Goal: Task Accomplishment & Management: Complete application form

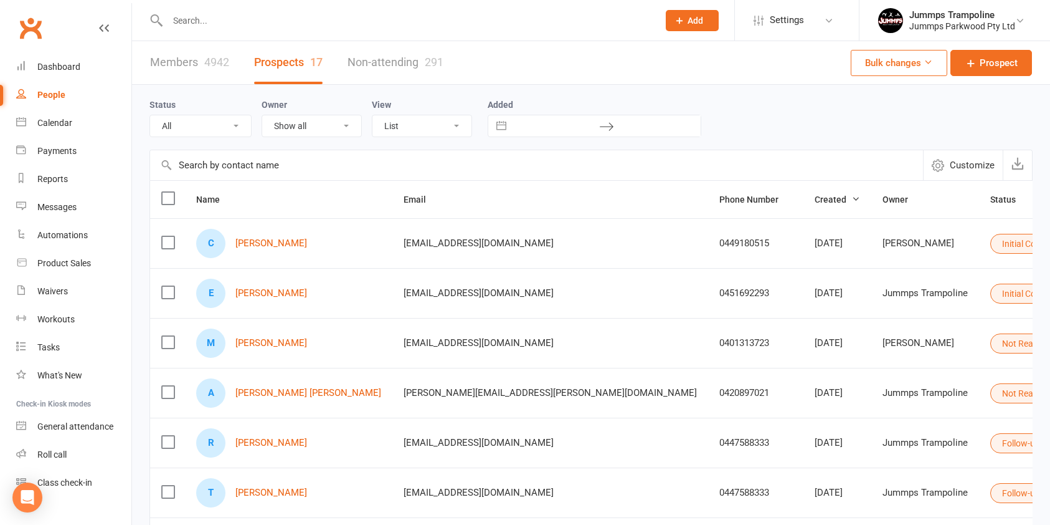
select select "100"
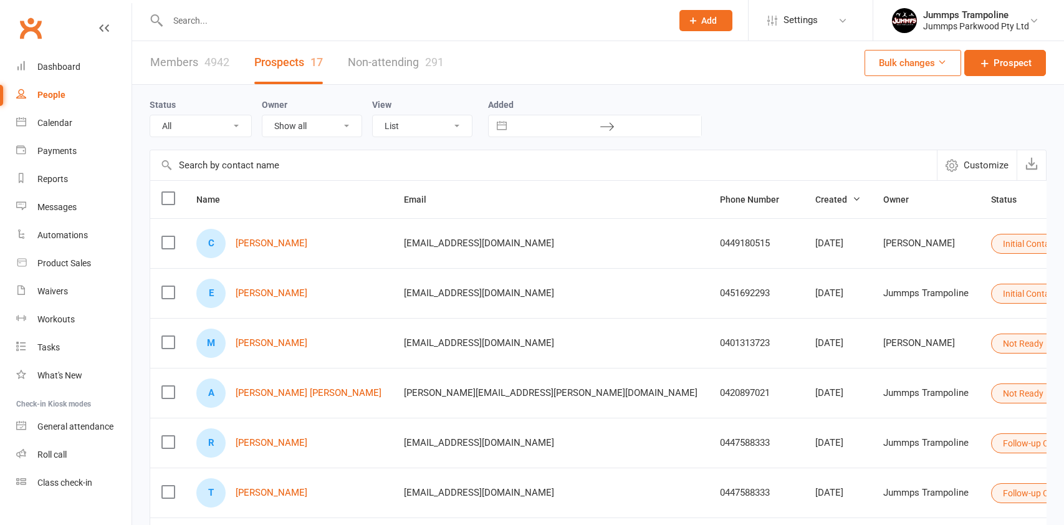
select select "100"
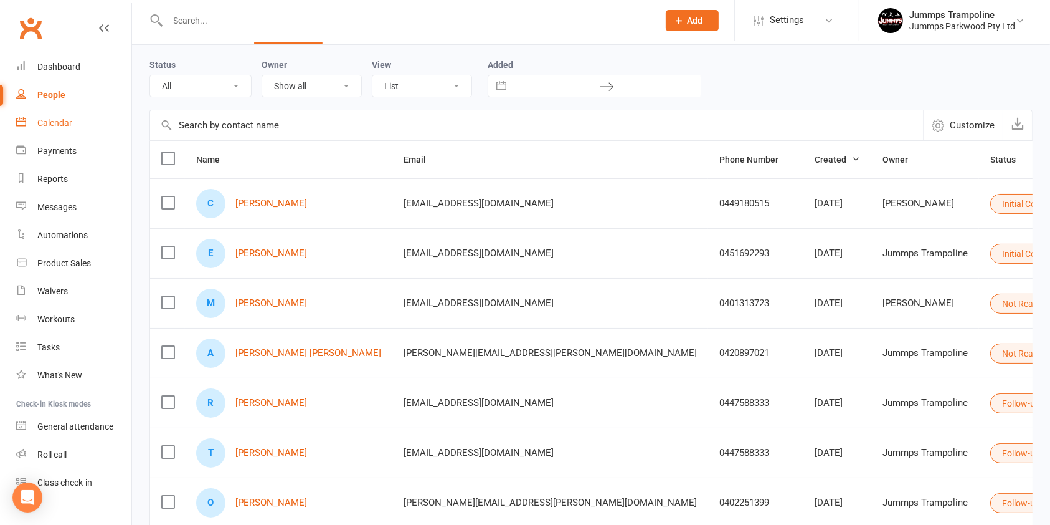
click at [72, 116] on link "Calendar" at bounding box center [73, 123] width 115 height 28
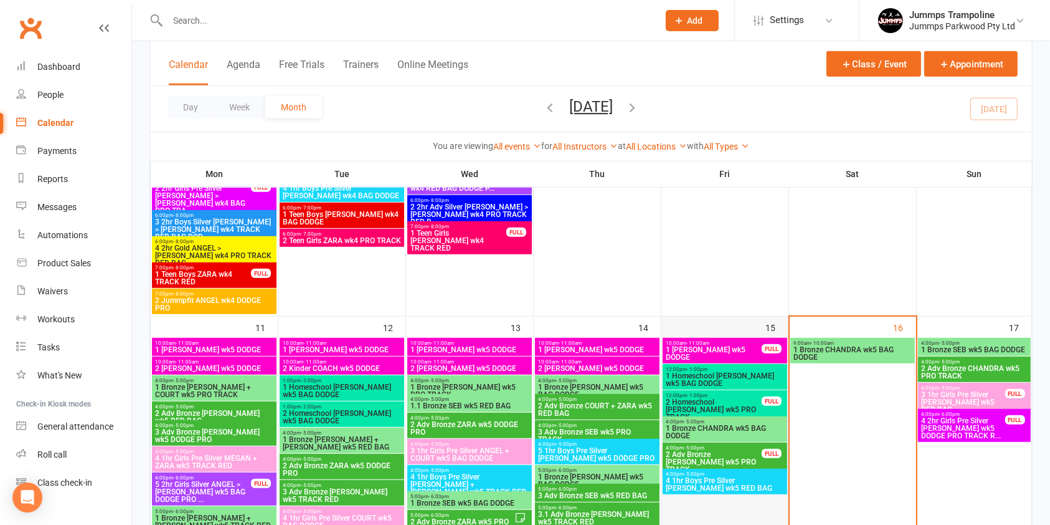
scroll to position [832, 0]
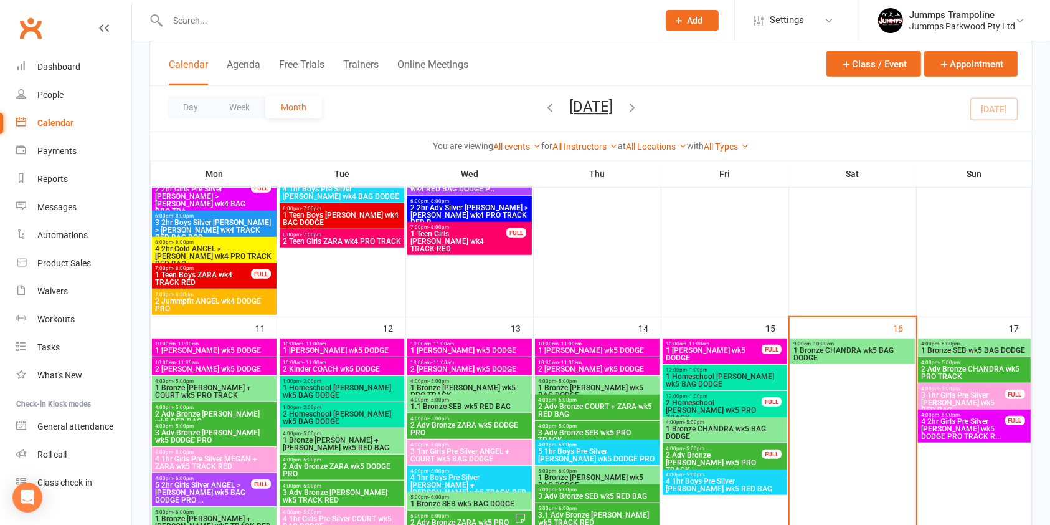
click at [963, 368] on span "2 Adv Bronze CHANDRA wk5 PRO TRACK" at bounding box center [975, 372] width 108 height 15
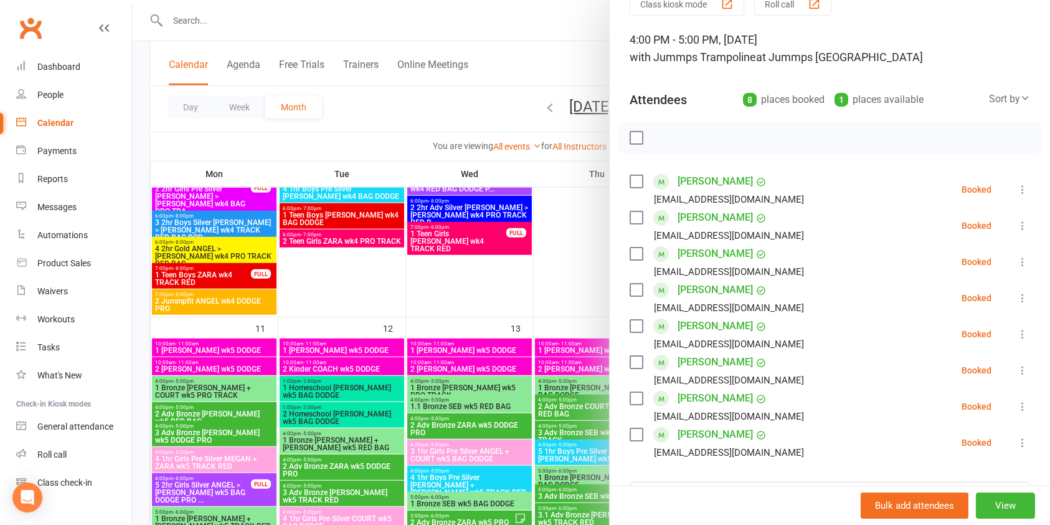
scroll to position [61, 0]
click at [242, 49] on div at bounding box center [591, 262] width 918 height 525
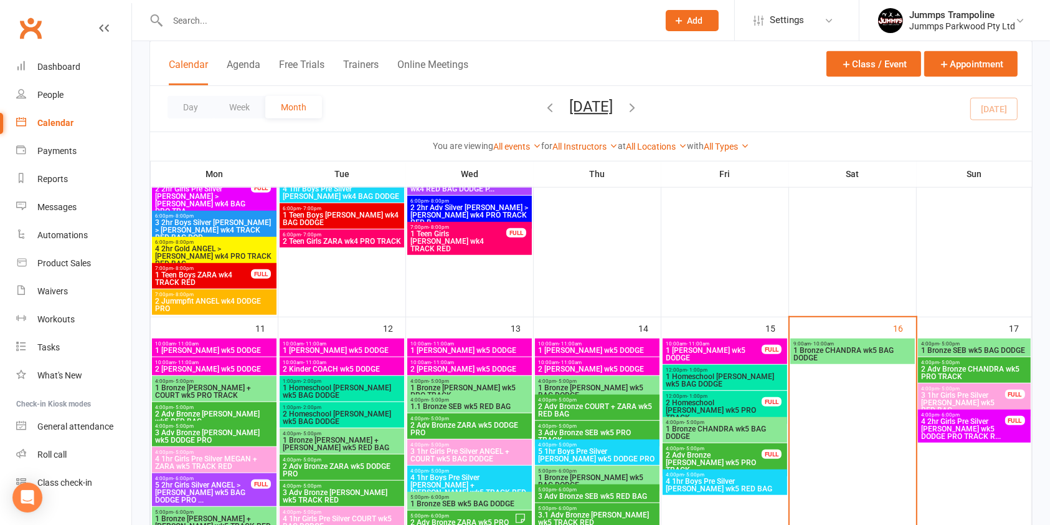
click at [667, 16] on button "Add" at bounding box center [692, 20] width 53 height 21
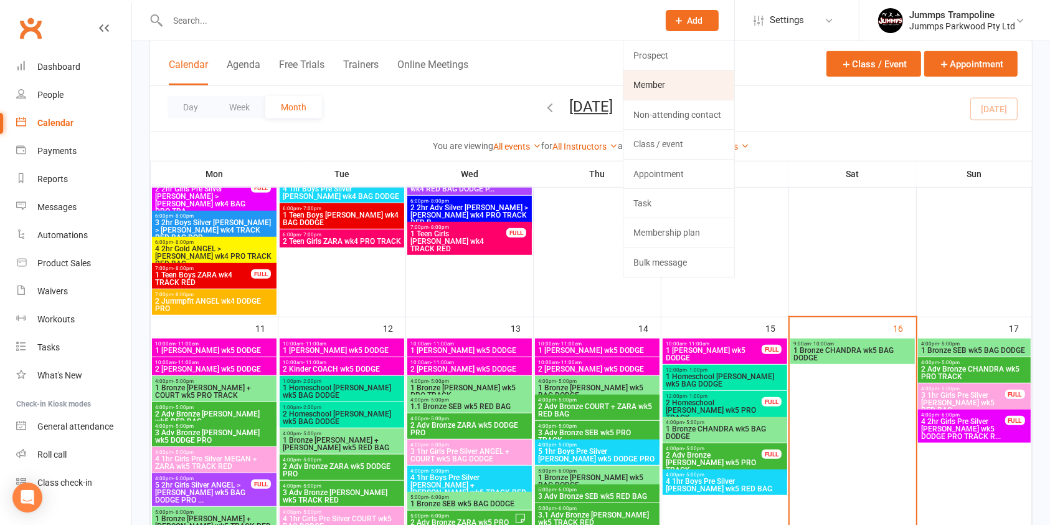
click at [664, 77] on link "Member" at bounding box center [679, 84] width 111 height 29
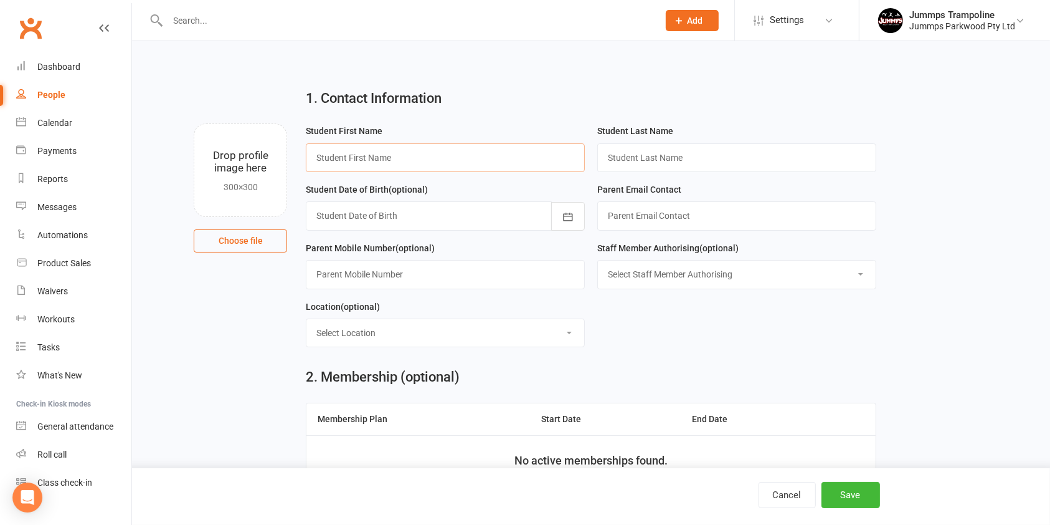
click at [440, 156] on input "text" at bounding box center [445, 157] width 279 height 29
type input "Charlotte"
type input "[PERSON_NAME]"
click at [573, 220] on icon "button" at bounding box center [568, 217] width 12 height 12
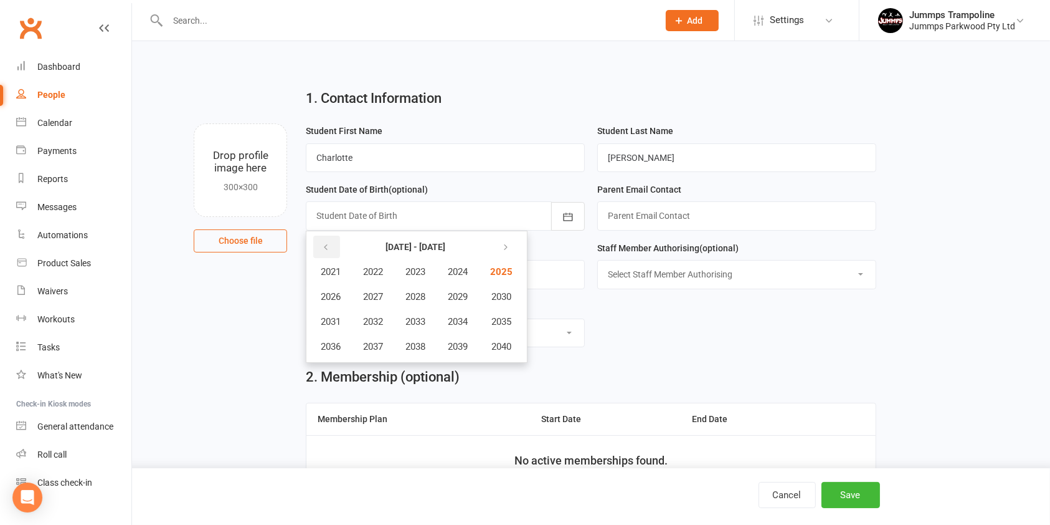
click at [333, 252] on button "button" at bounding box center [326, 247] width 27 height 22
click at [457, 343] on span "2019" at bounding box center [458, 346] width 20 height 11
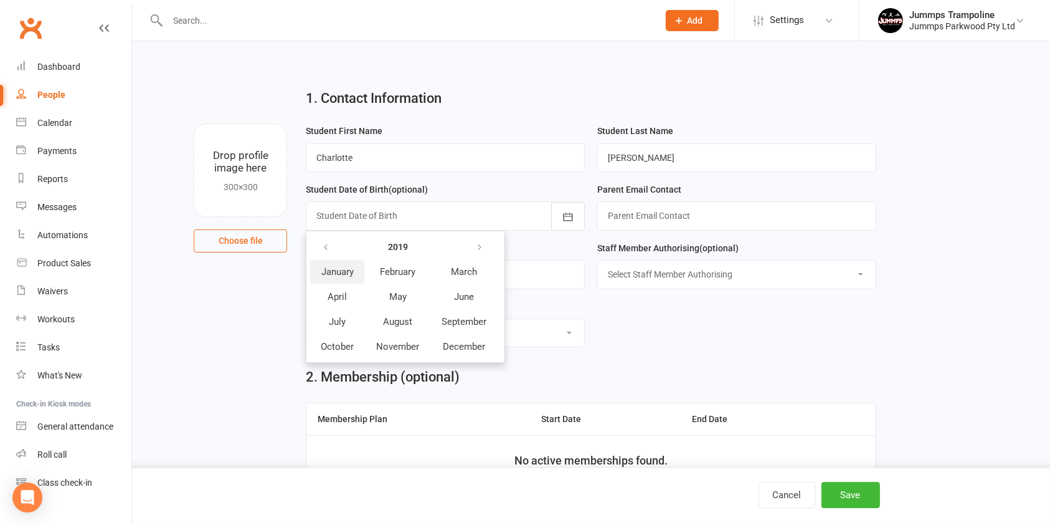
click at [348, 266] on span "January" at bounding box center [337, 271] width 32 height 11
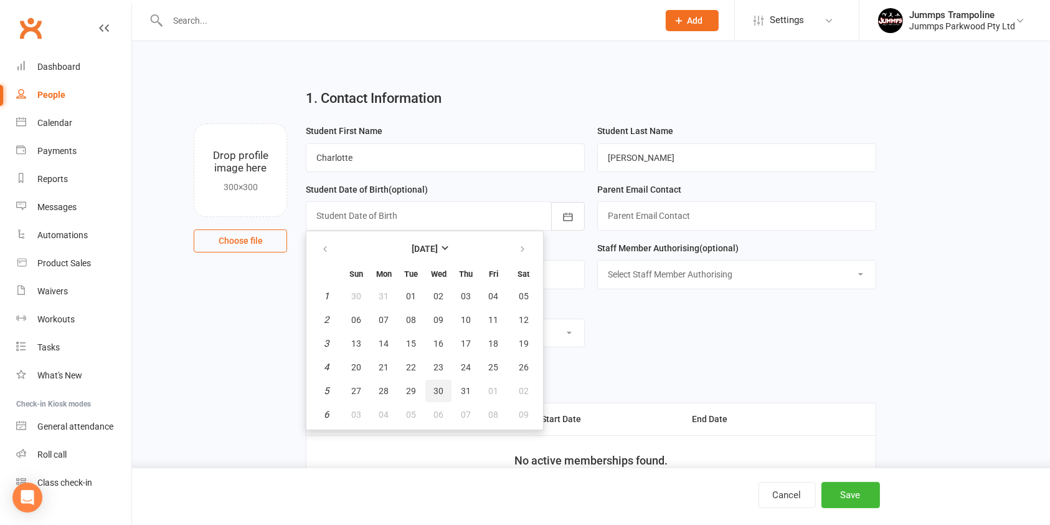
click at [444, 385] on button "30" at bounding box center [439, 390] width 26 height 22
type input "[DATE]"
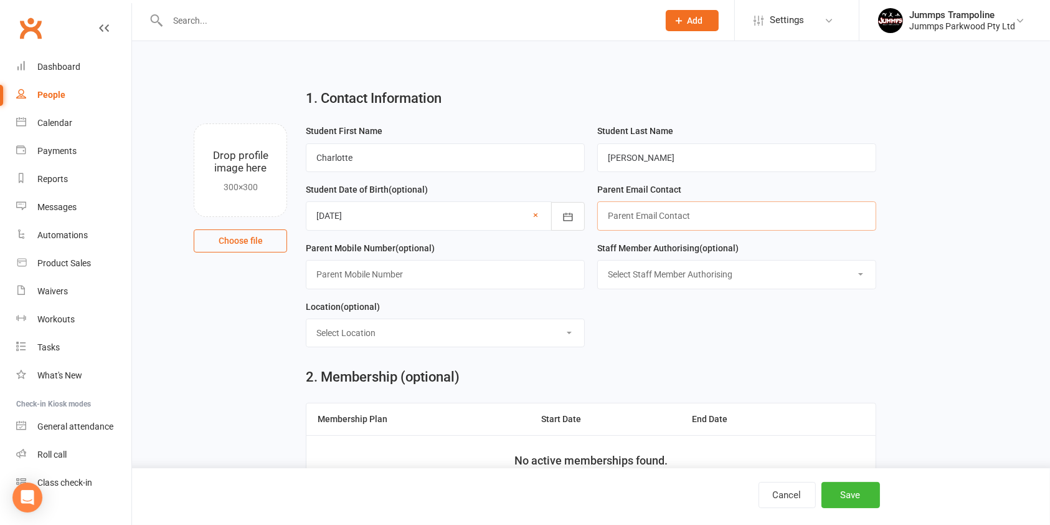
click at [678, 212] on input "text" at bounding box center [737, 215] width 279 height 29
type input "[EMAIL_ADDRESS][DOMAIN_NAME]"
click at [503, 272] on input "text" at bounding box center [445, 274] width 279 height 29
click at [361, 12] on input "text" at bounding box center [407, 20] width 486 height 17
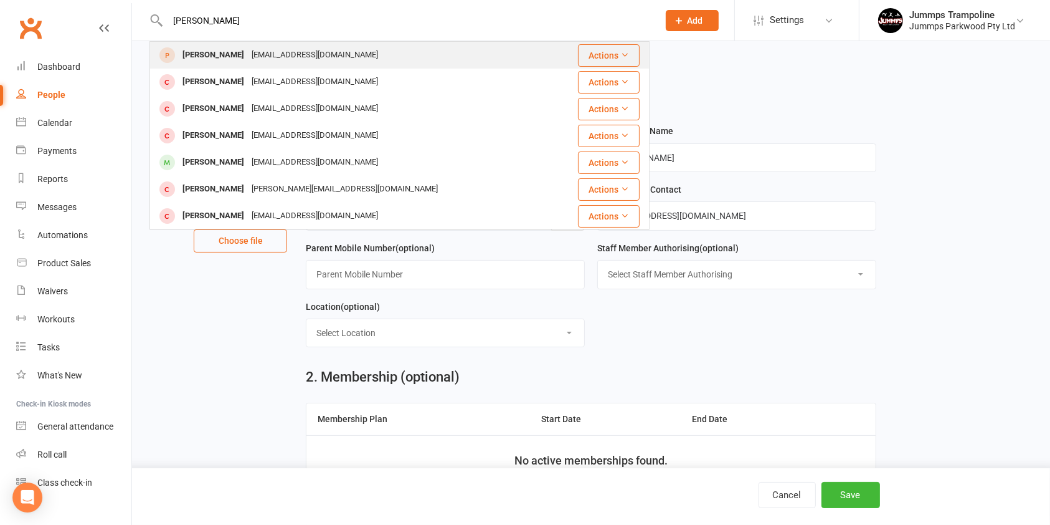
type input "[PERSON_NAME]"
click at [356, 51] on div "[PERSON_NAME] [EMAIL_ADDRESS][DOMAIN_NAME]" at bounding box center [353, 55] width 405 height 26
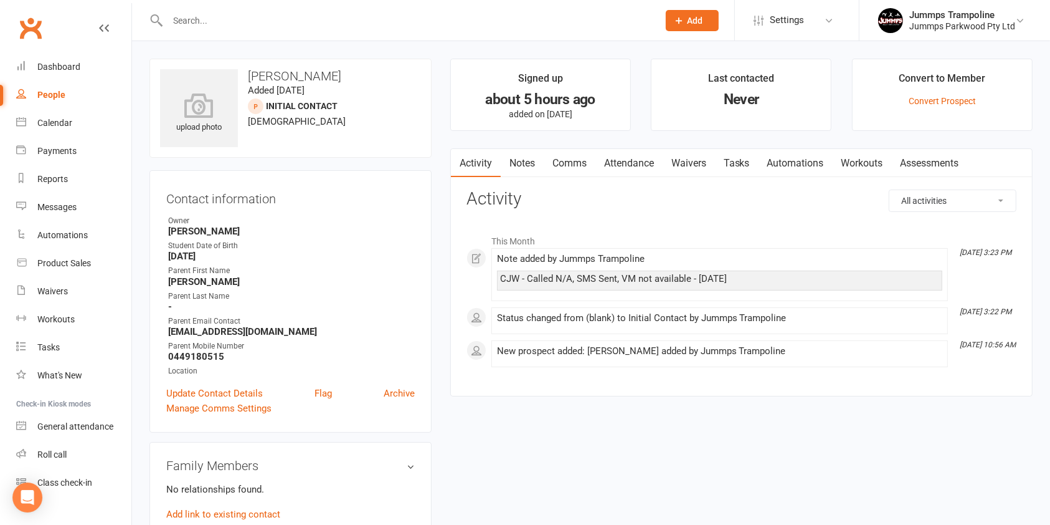
click at [623, 213] on div "All activities Bookings / Attendances Communications Notes Failed SMSes Grading…" at bounding box center [742, 283] width 550 height 188
click at [381, 146] on div "upload photo [PERSON_NAME] Added [DATE] Initial Contact prospect [DEMOGRAPHIC_D…" at bounding box center [291, 108] width 282 height 99
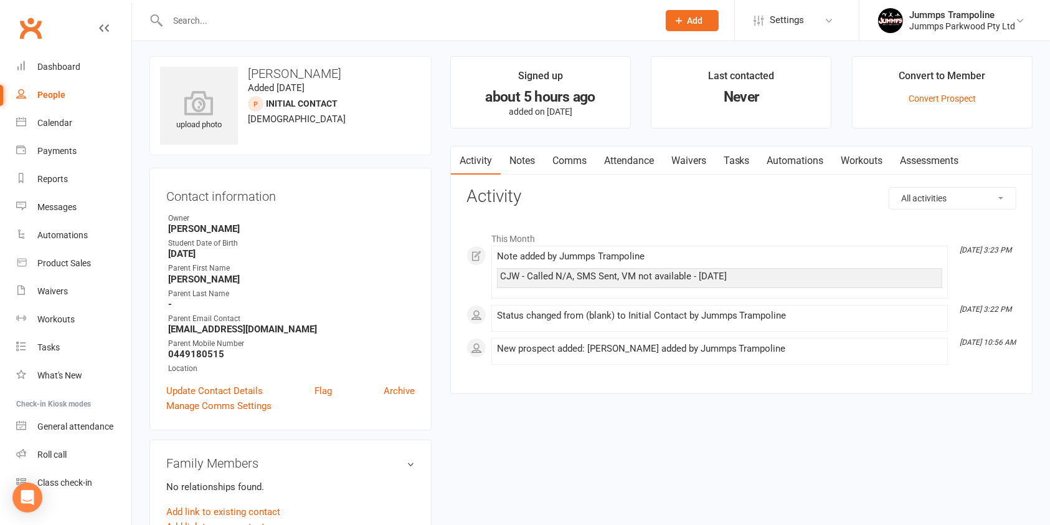
scroll to position [1, 0]
click at [254, 104] on div at bounding box center [256, 105] width 16 height 16
click at [293, 155] on div "upload photo [PERSON_NAME] Added [DATE] Initial Contact prospect [DEMOGRAPHIC_D…" at bounding box center [291, 106] width 282 height 99
click at [438, 280] on div "upload photo [PERSON_NAME] Added [DATE] Initial Contact prospect [DEMOGRAPHIC_D…" at bounding box center [290, 416] width 301 height 719
click at [437, 232] on div "upload photo [PERSON_NAME] Added [DATE] Initial Contact prospect [DEMOGRAPHIC_D…" at bounding box center [290, 416] width 301 height 719
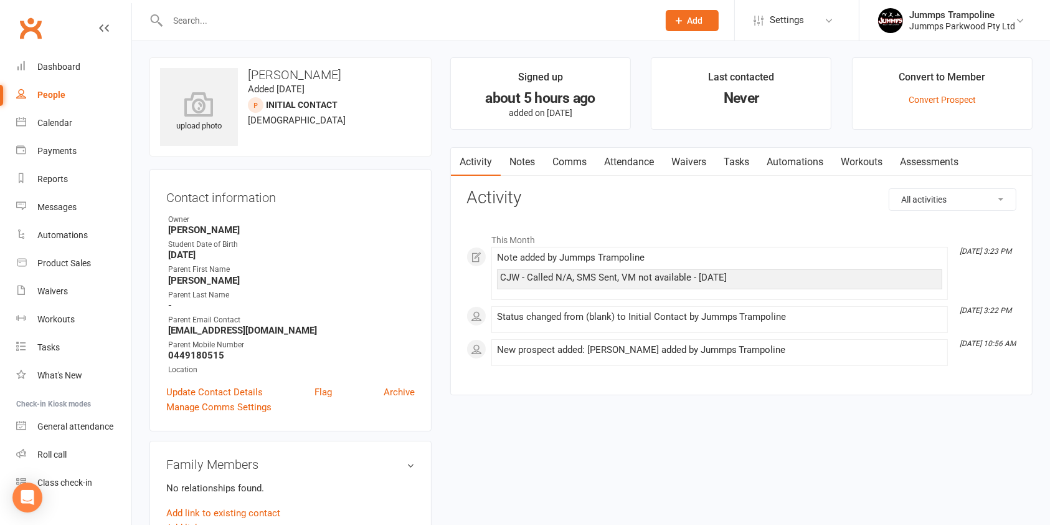
click at [437, 232] on div "upload photo [PERSON_NAME] Added [DATE] Initial Contact prospect [DEMOGRAPHIC_D…" at bounding box center [290, 416] width 301 height 719
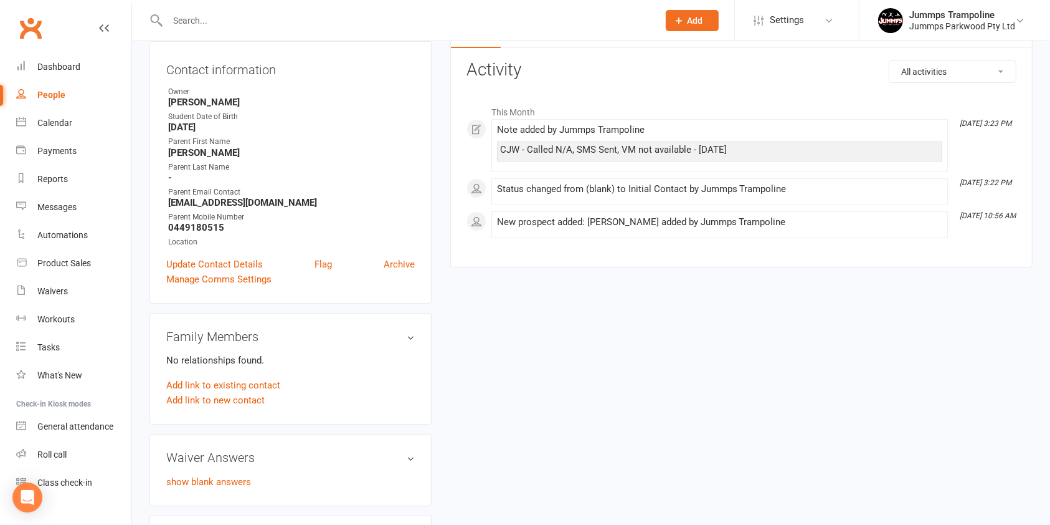
scroll to position [0, 0]
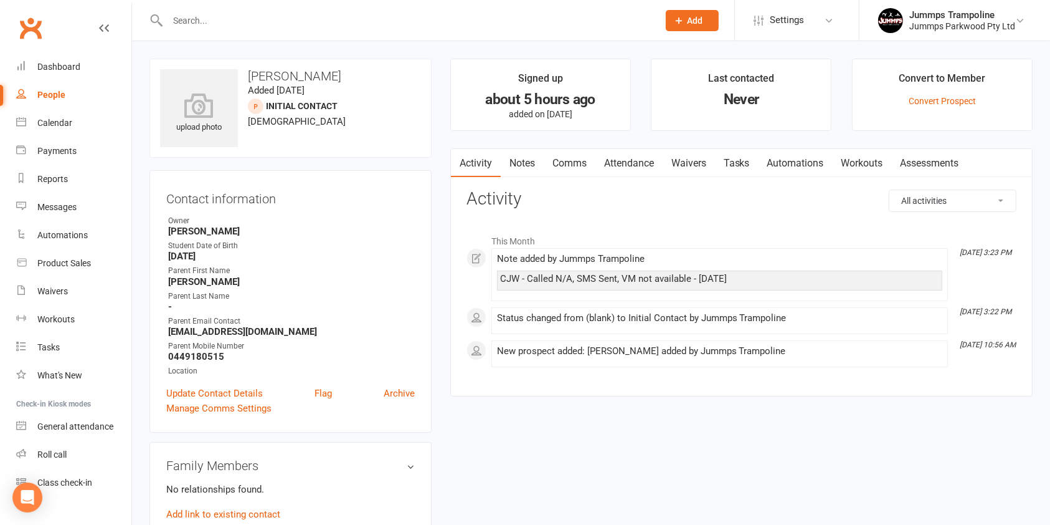
click at [255, 98] on div at bounding box center [256, 106] width 16 height 16
click at [929, 107] on li "Convert to Member Convert Prospect" at bounding box center [942, 95] width 181 height 72
click at [937, 98] on link "Convert Prospect" at bounding box center [942, 101] width 67 height 10
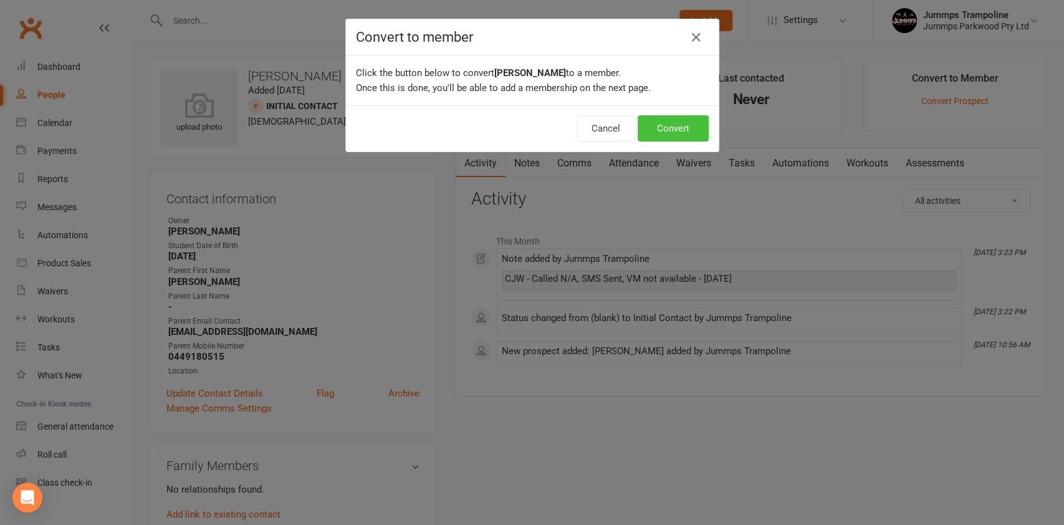
click at [680, 117] on button "Convert" at bounding box center [672, 128] width 71 height 26
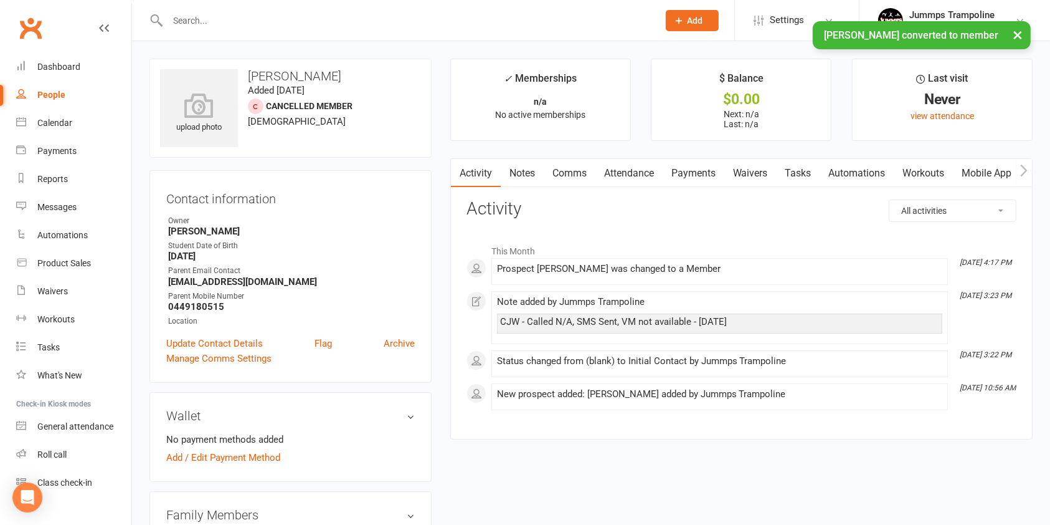
click at [330, 133] on div "upload photo [PERSON_NAME] Added [DATE] Cancelled member [DEMOGRAPHIC_DATA]" at bounding box center [291, 108] width 282 height 99
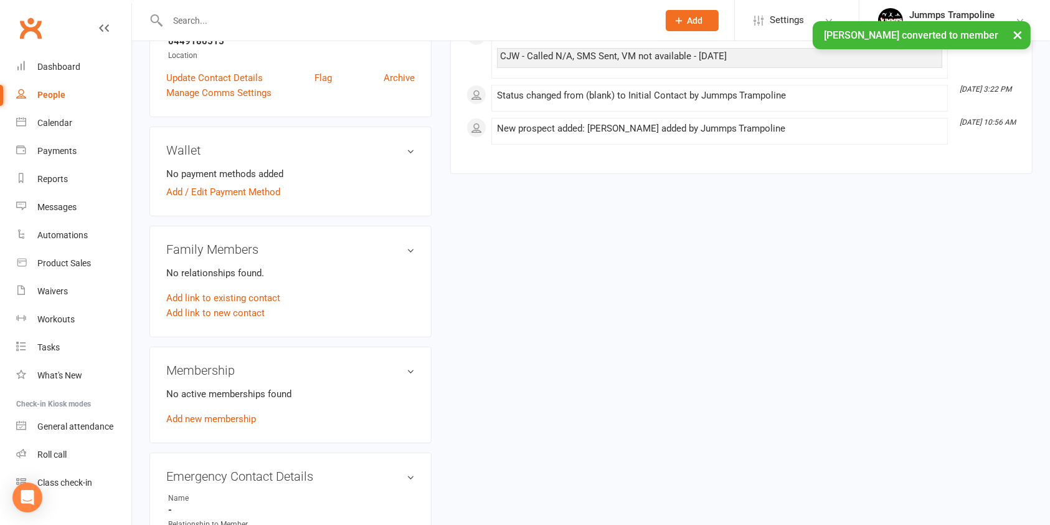
scroll to position [404, 0]
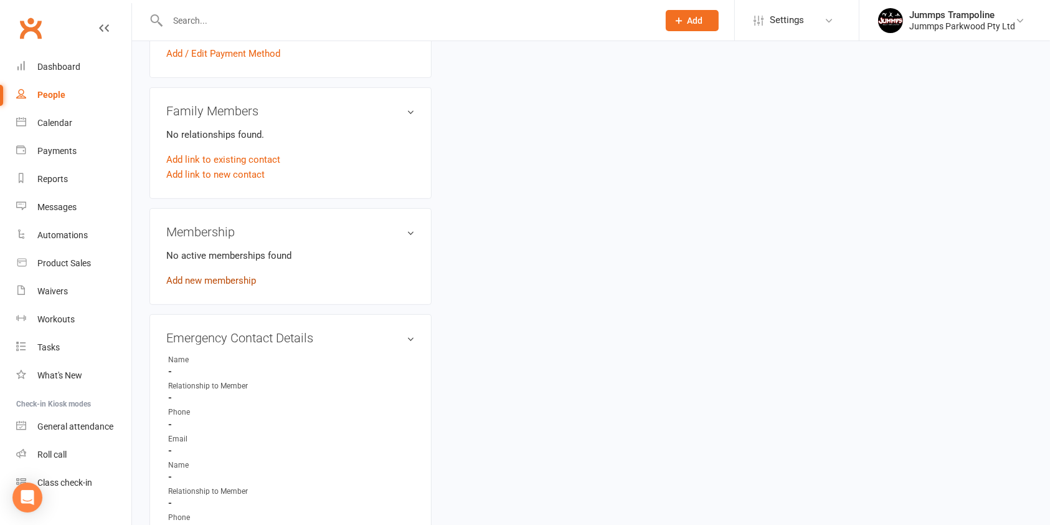
click at [234, 280] on link "Add new membership" at bounding box center [211, 280] width 90 height 11
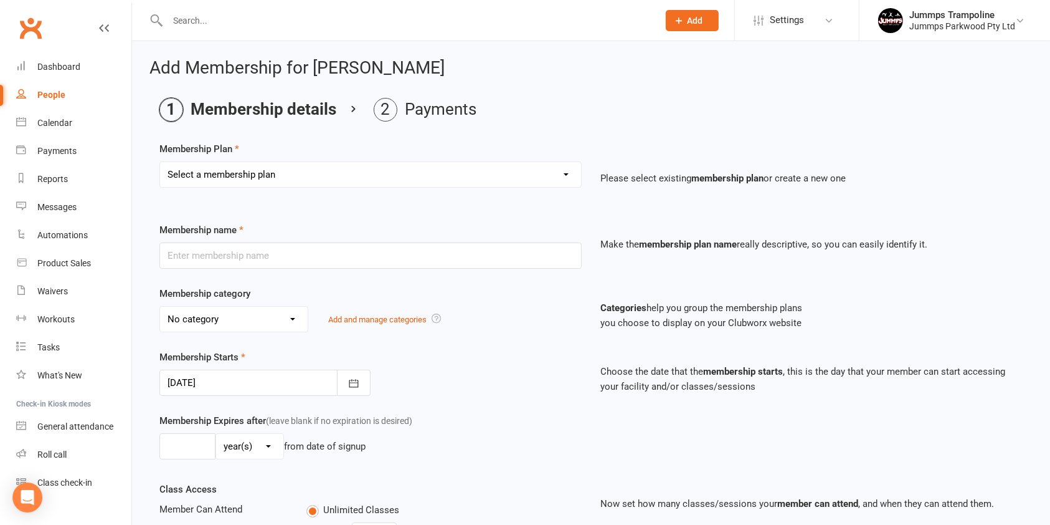
click at [286, 183] on select "Select a membership plan Create new Membership Plan Student Registration Fee - …" at bounding box center [370, 174] width 421 height 25
select select "4"
click at [160, 162] on select "Select a membership plan Create new Membership Plan Student Registration Fee - …" at bounding box center [370, 174] width 421 height 25
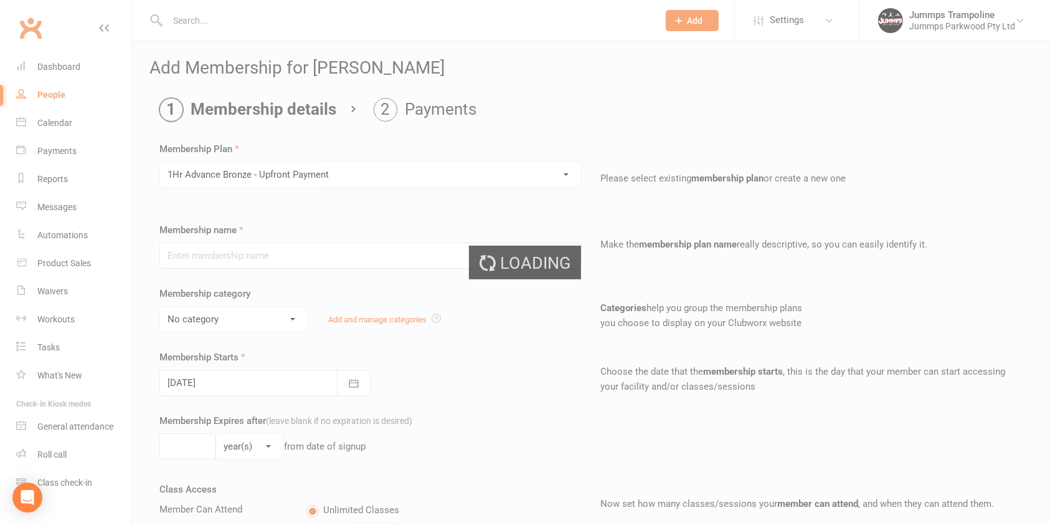
type input "1Hr Advance Bronze - Upfront Payment"
select select "9"
type input "10"
select select "1"
type input "10"
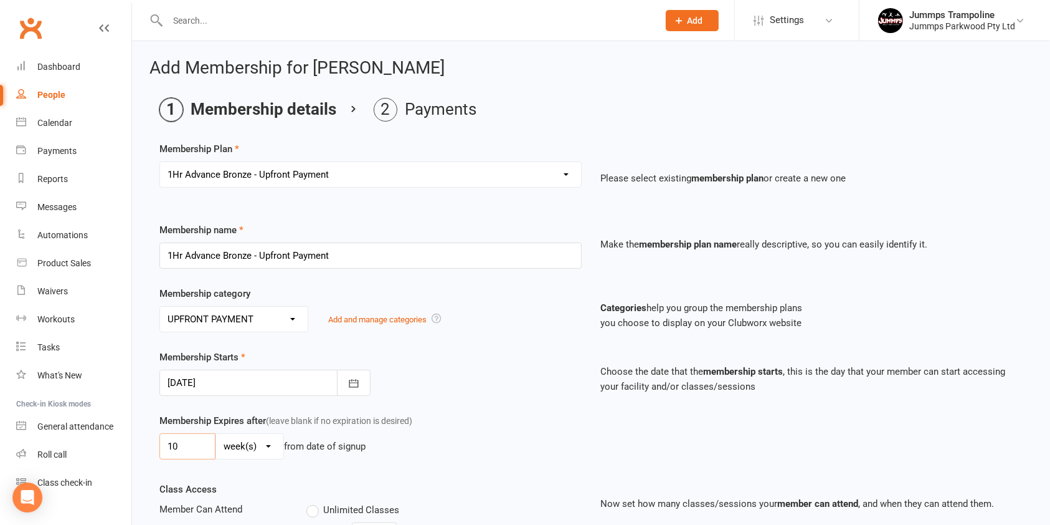
click at [194, 447] on input "10" at bounding box center [188, 446] width 56 height 26
type input "1"
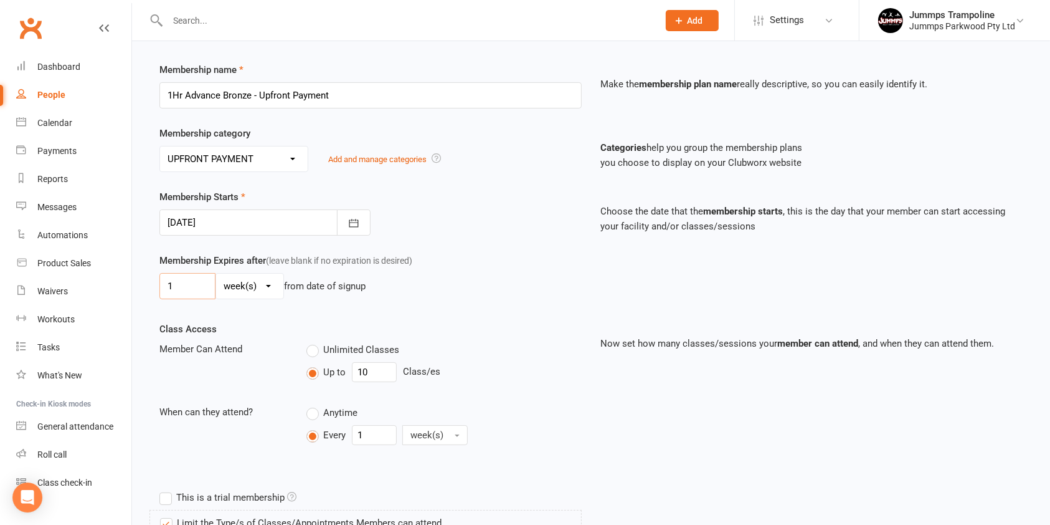
scroll to position [164, 0]
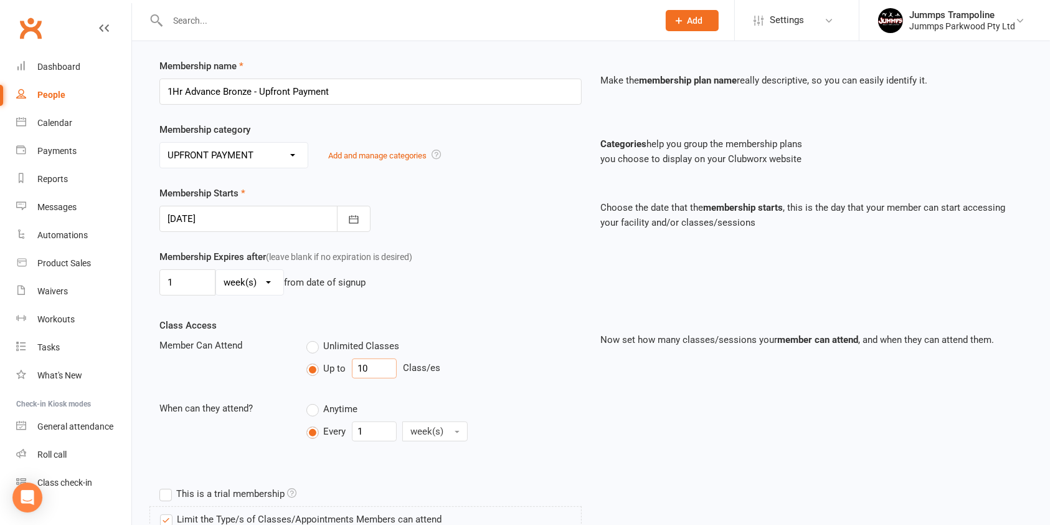
click at [372, 361] on input "10" at bounding box center [374, 368] width 45 height 20
type input "1"
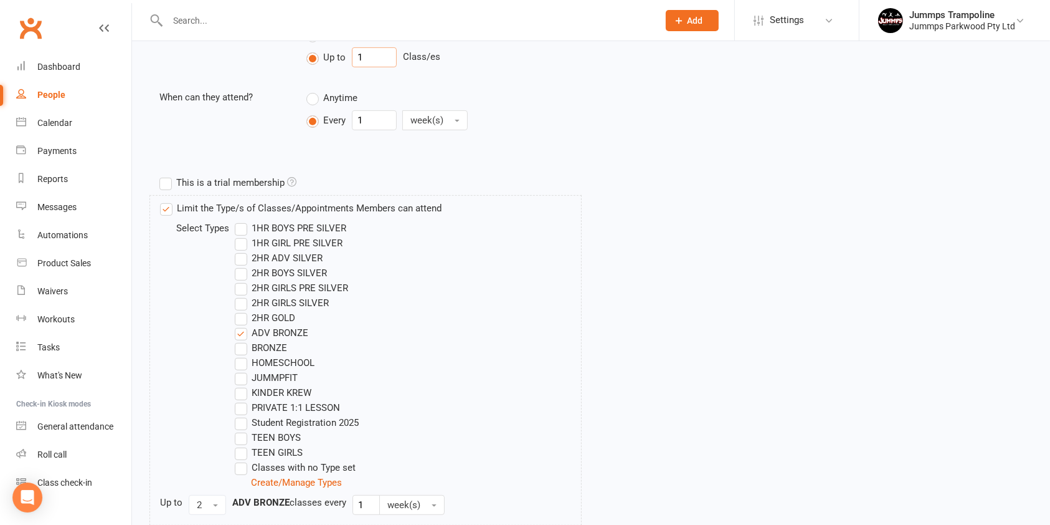
scroll to position [478, 0]
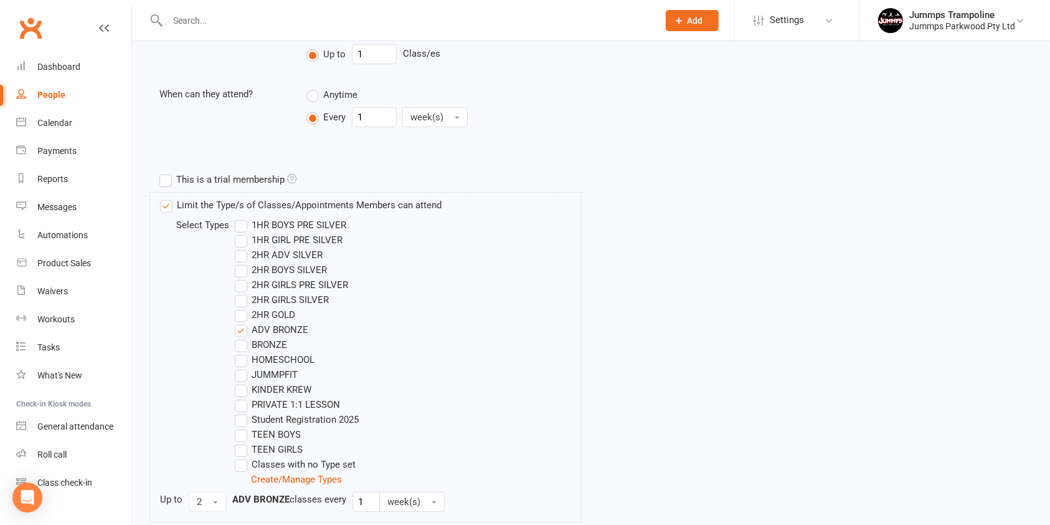
click at [167, 178] on label "This is a trial membership" at bounding box center [228, 179] width 137 height 15
click at [167, 172] on input "This is a trial membership" at bounding box center [164, 172] width 8 height 0
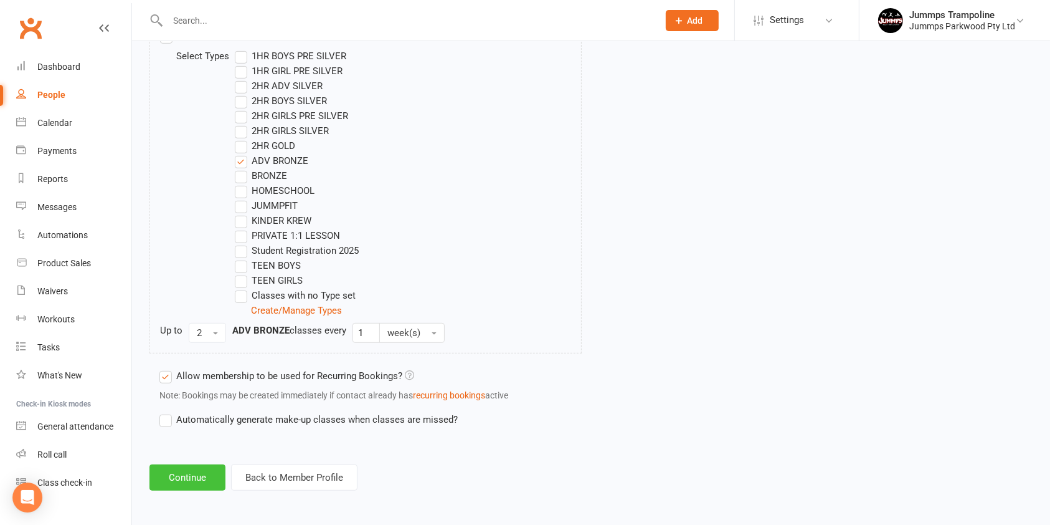
click at [195, 471] on button "Continue" at bounding box center [188, 477] width 76 height 26
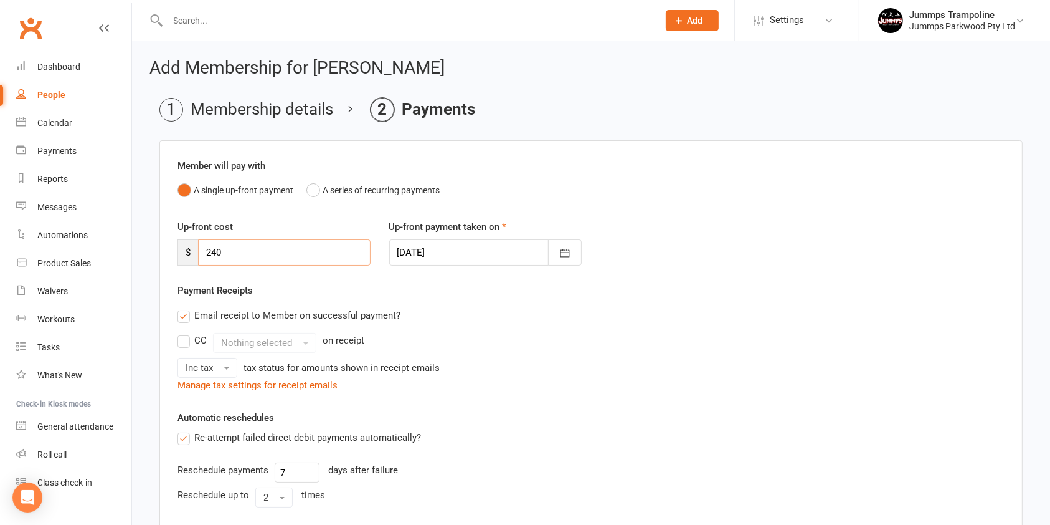
click at [244, 256] on input "240" at bounding box center [284, 252] width 173 height 26
type input "24"
click at [487, 297] on div "Payment Receipts Email receipt to Member on successful payment? CC Nothing sele…" at bounding box center [591, 338] width 827 height 110
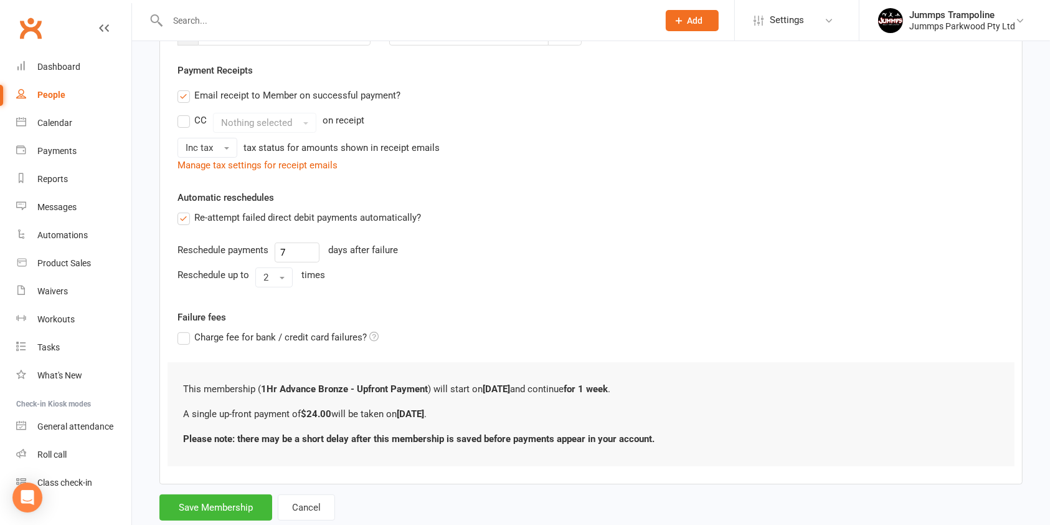
scroll to position [253, 0]
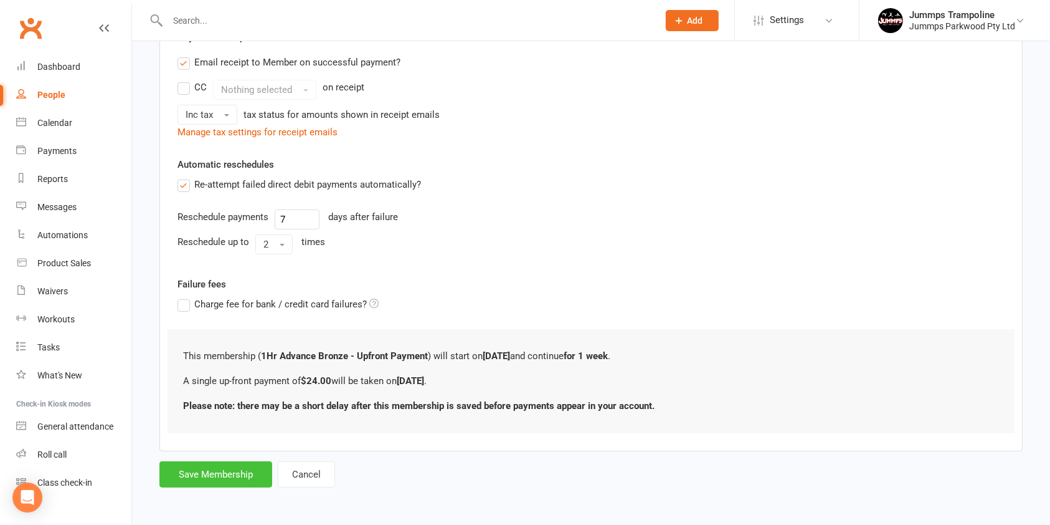
click at [237, 462] on button "Save Membership" at bounding box center [216, 474] width 113 height 26
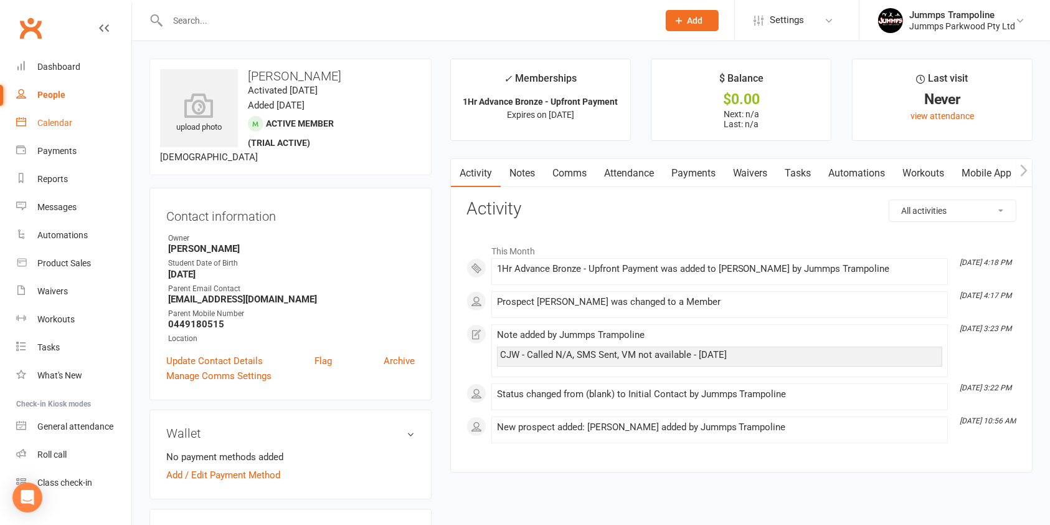
click at [74, 117] on link "Calendar" at bounding box center [73, 123] width 115 height 28
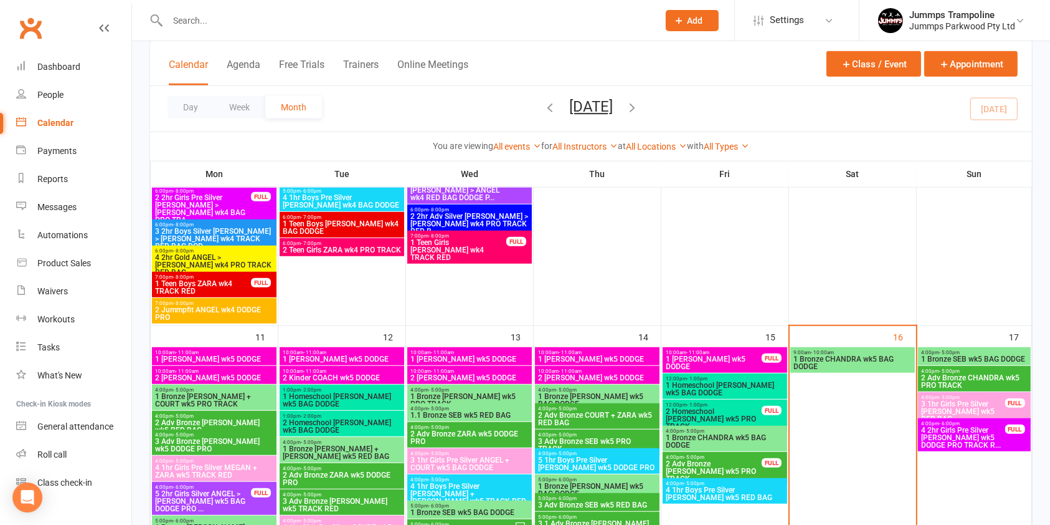
scroll to position [824, 0]
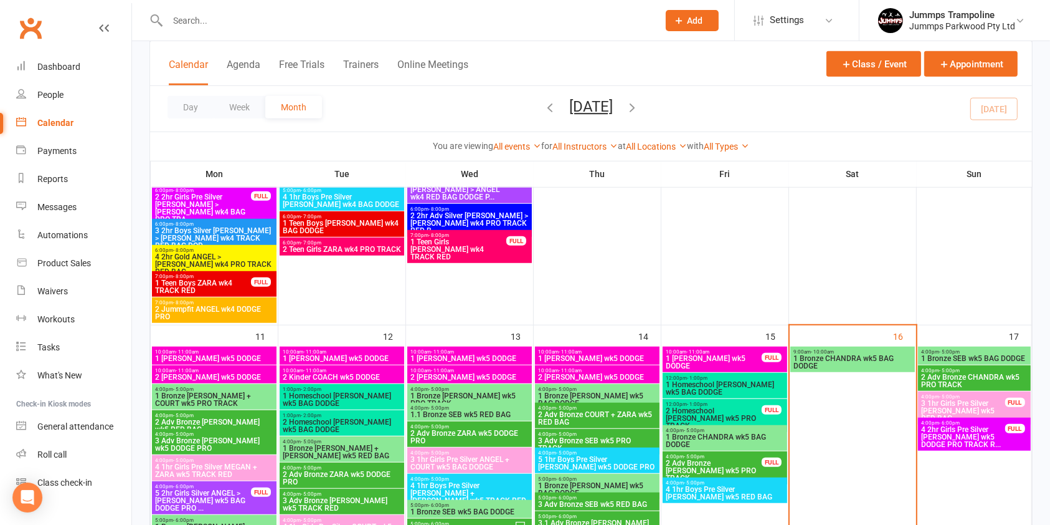
click at [967, 376] on span "2 Adv Bronze CHANDRA wk5 PRO TRACK" at bounding box center [975, 380] width 108 height 15
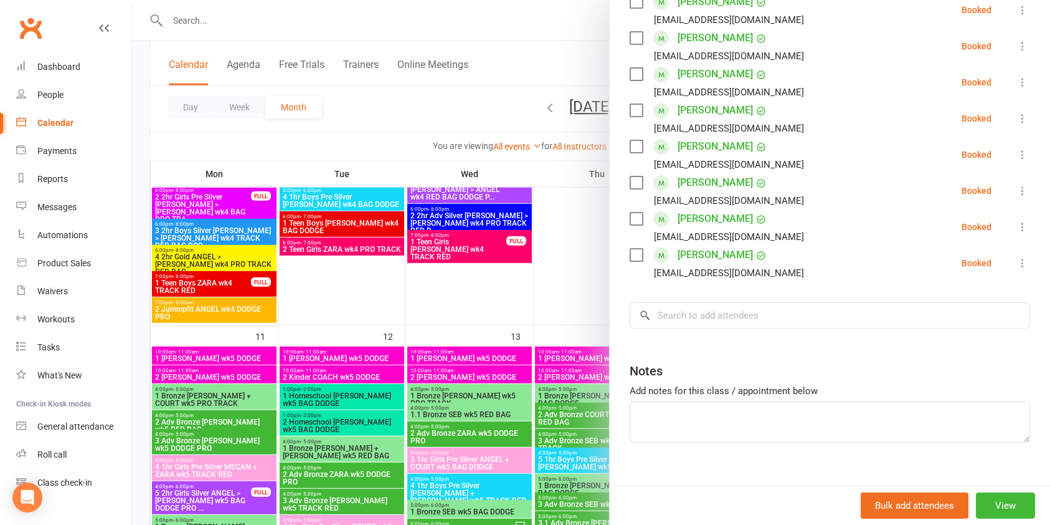
scroll to position [240, 0]
click at [729, 311] on input "search" at bounding box center [830, 315] width 401 height 26
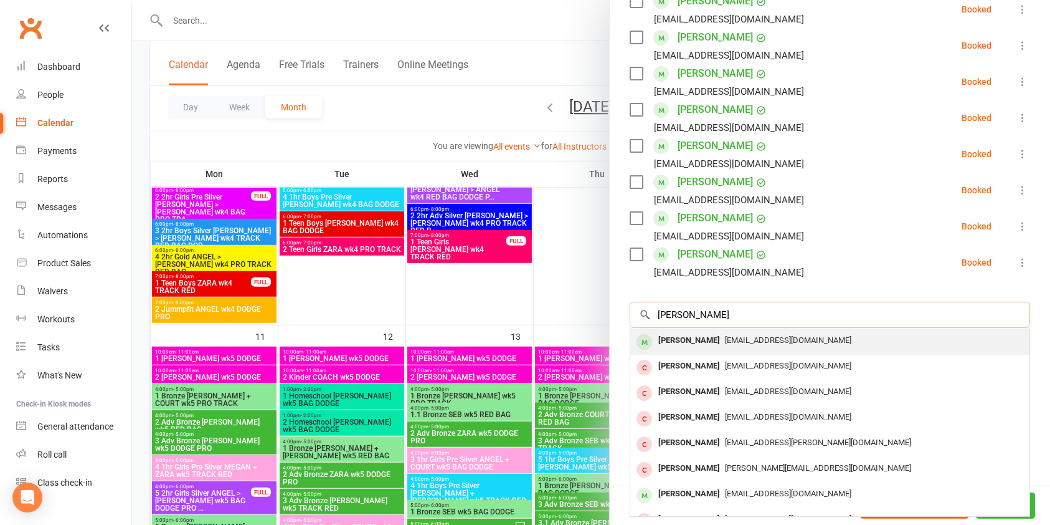
type input "[PERSON_NAME]"
click at [728, 338] on span "[EMAIL_ADDRESS][DOMAIN_NAME]" at bounding box center [788, 339] width 126 height 9
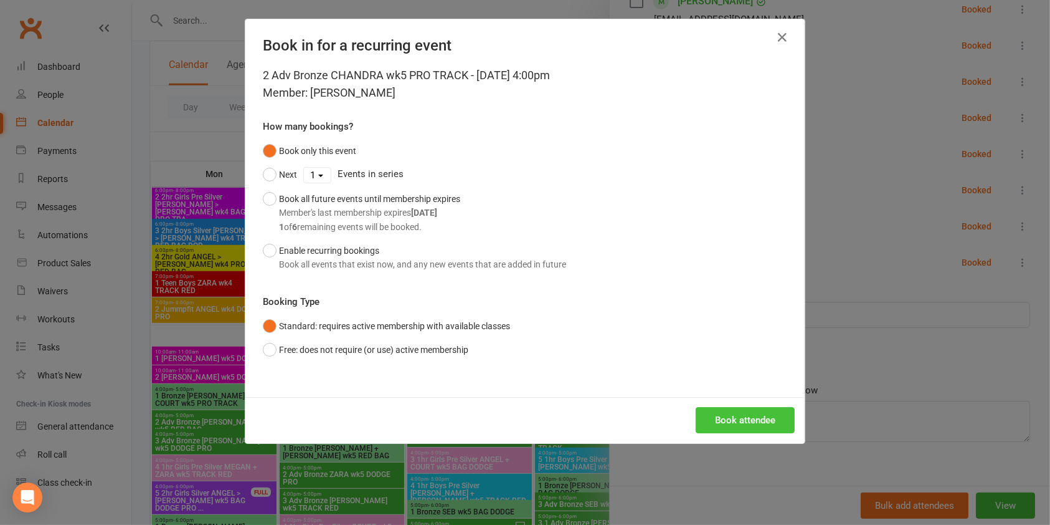
click at [763, 412] on button "Book attendee" at bounding box center [745, 420] width 99 height 26
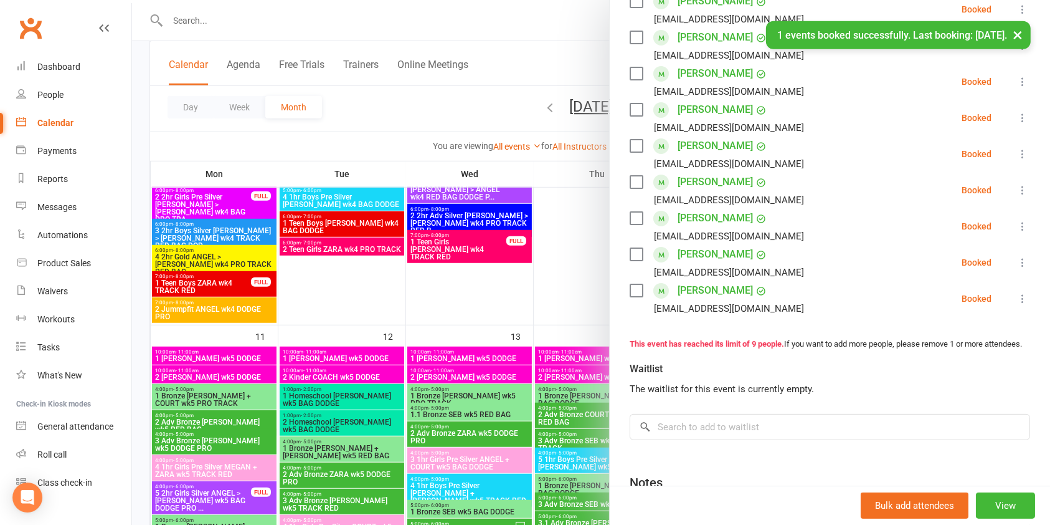
click at [465, 105] on div at bounding box center [591, 262] width 918 height 525
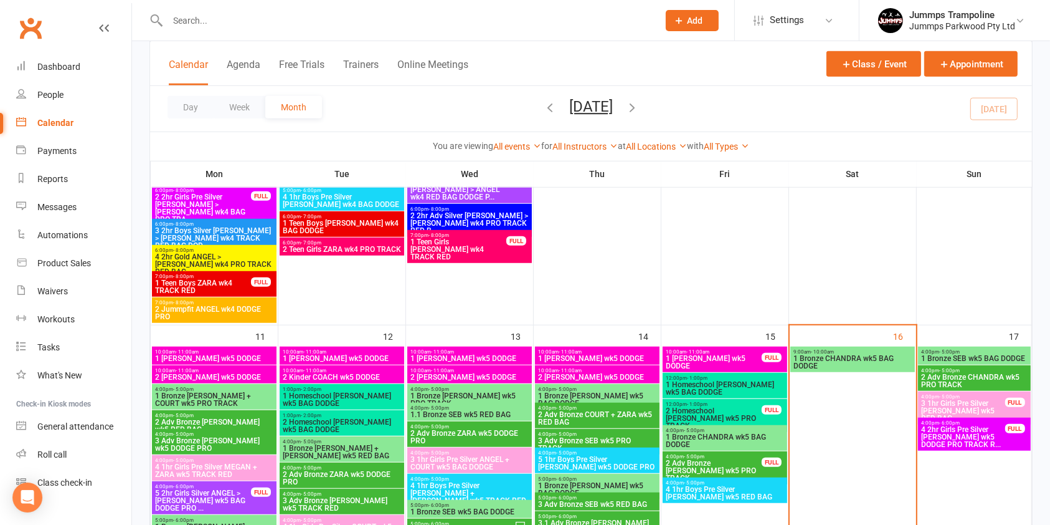
click at [244, 25] on input "text" at bounding box center [407, 20] width 486 height 17
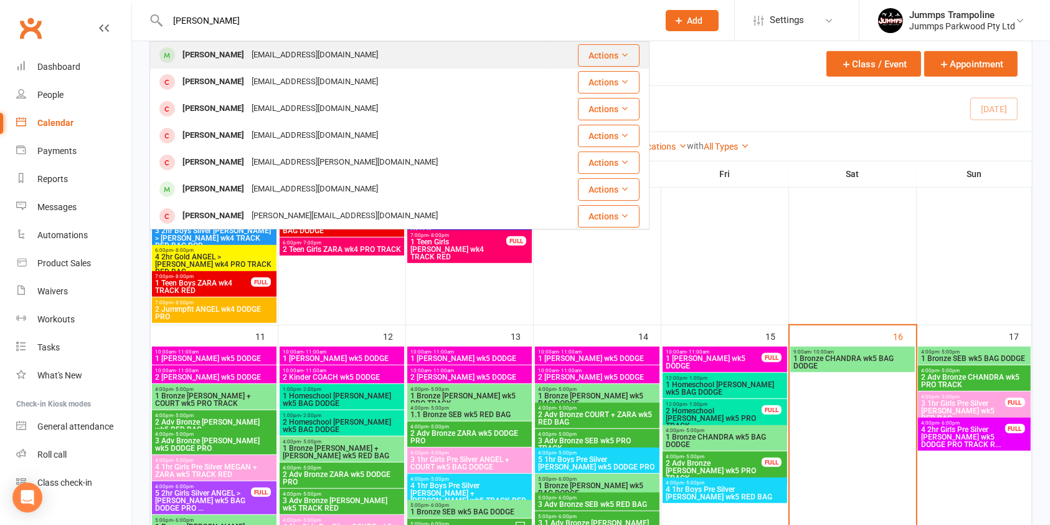
type input "[PERSON_NAME]"
click at [240, 60] on div "[PERSON_NAME]" at bounding box center [213, 55] width 69 height 18
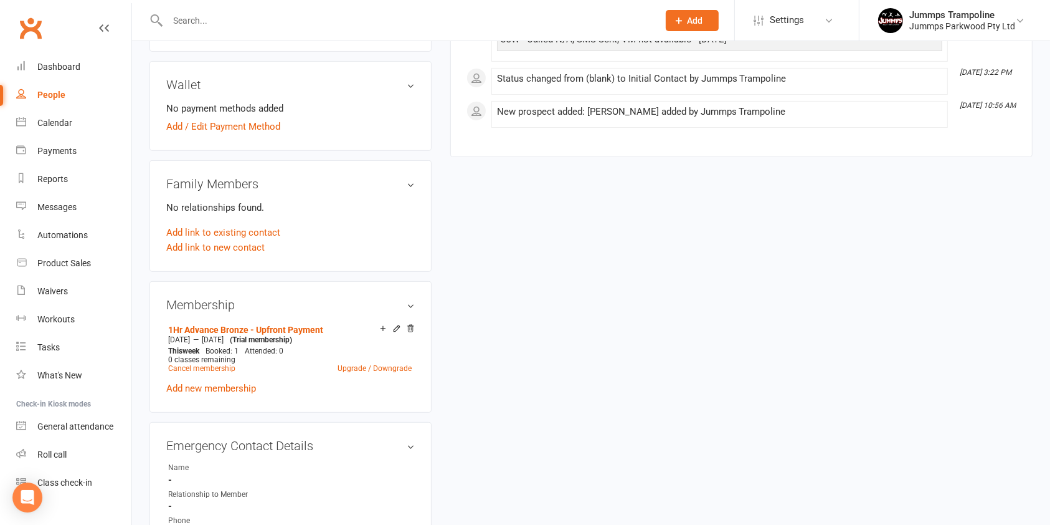
scroll to position [349, 0]
click at [214, 384] on link "Add new membership" at bounding box center [211, 387] width 90 height 11
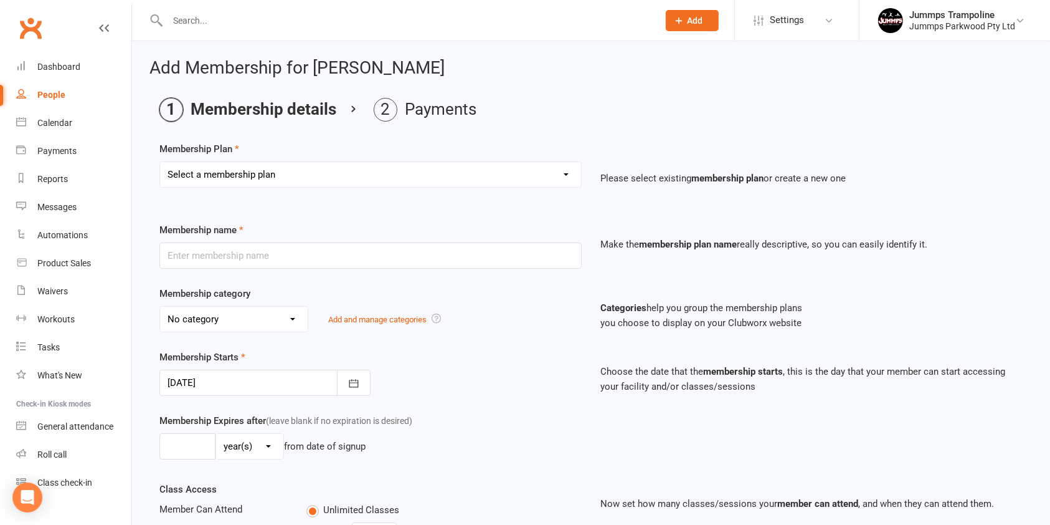
click at [258, 177] on select "Select a membership plan Create new Membership Plan Student Registration Fee - …" at bounding box center [370, 174] width 421 height 25
click at [375, 144] on div "Membership Plan Select a membership plan Create new Membership Plan Student Reg…" at bounding box center [592, 173] width 864 height 64
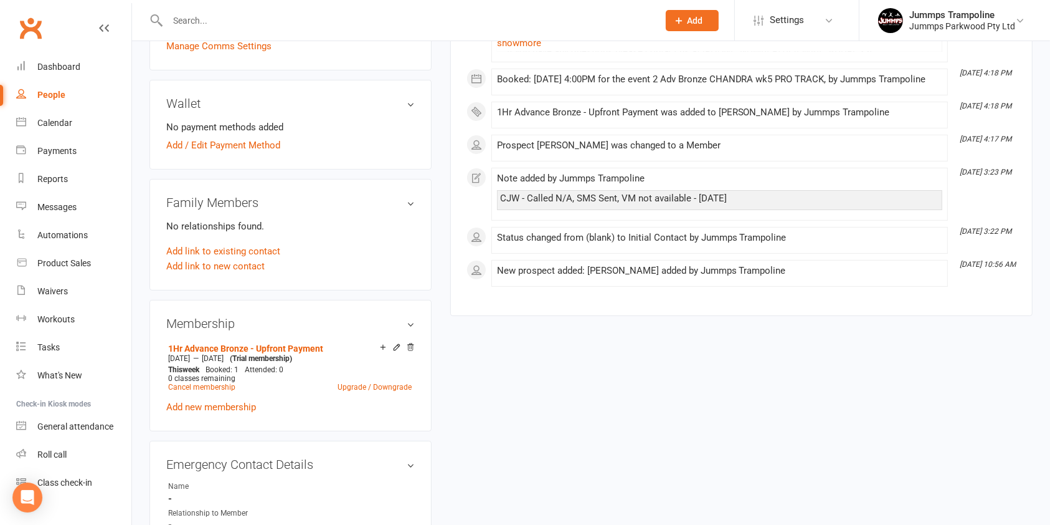
scroll to position [347, 0]
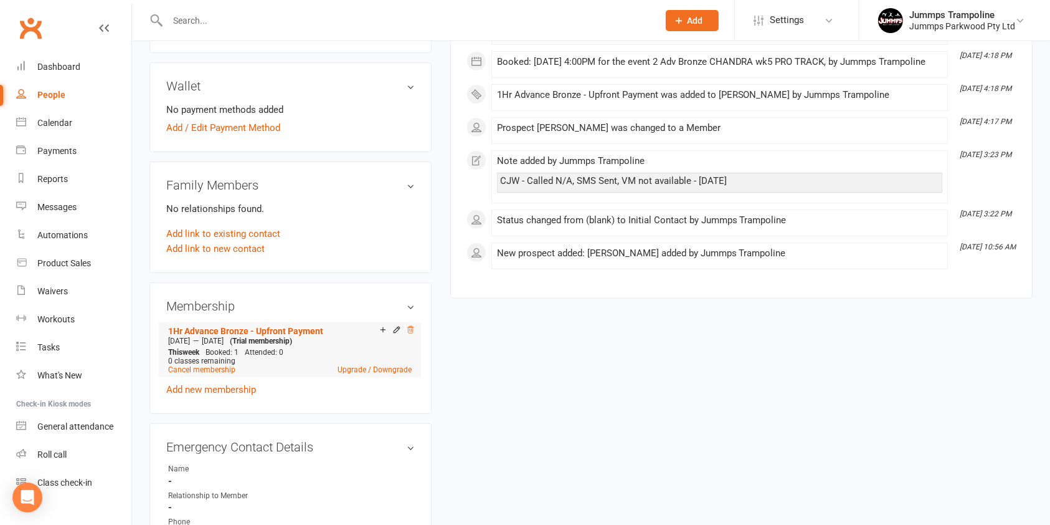
click at [406, 330] on icon at bounding box center [410, 329] width 9 height 9
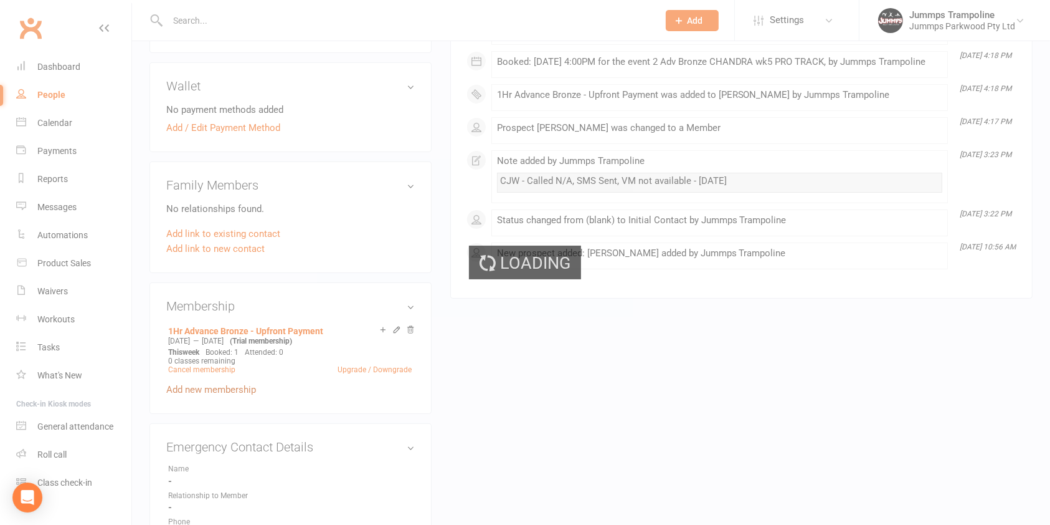
scroll to position [329, 0]
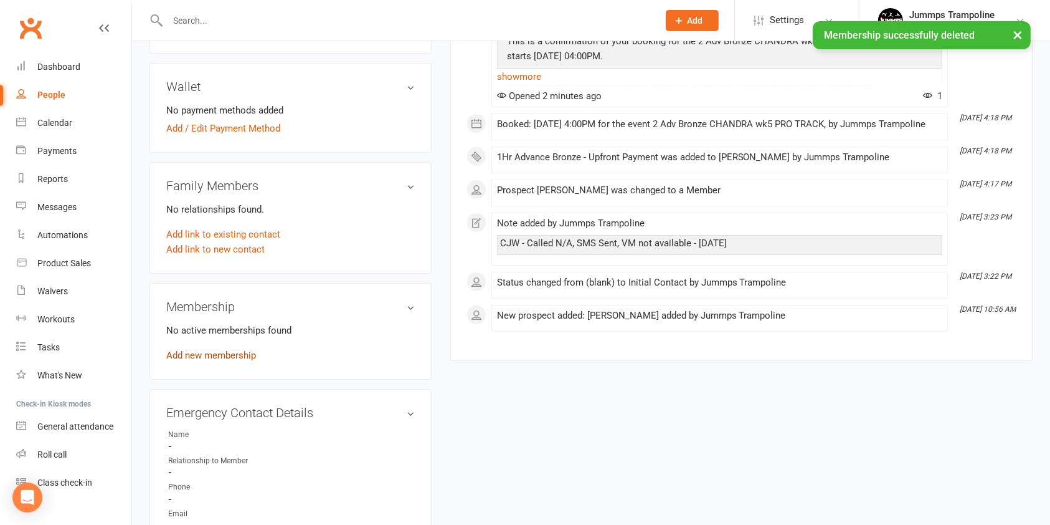
click at [193, 353] on link "Add new membership" at bounding box center [211, 355] width 90 height 11
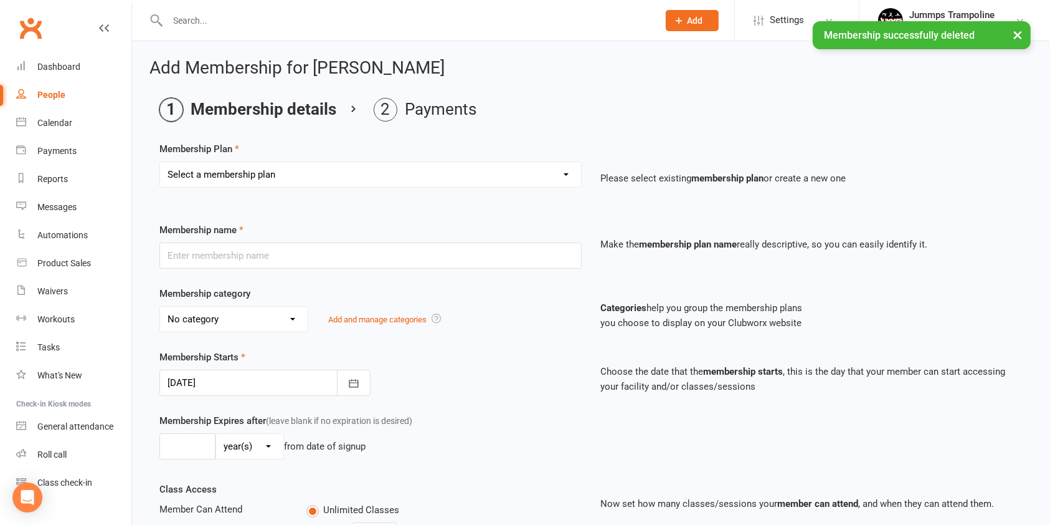
click at [272, 173] on select "Select a membership plan Create new Membership Plan Student Registration Fee - …" at bounding box center [370, 174] width 421 height 25
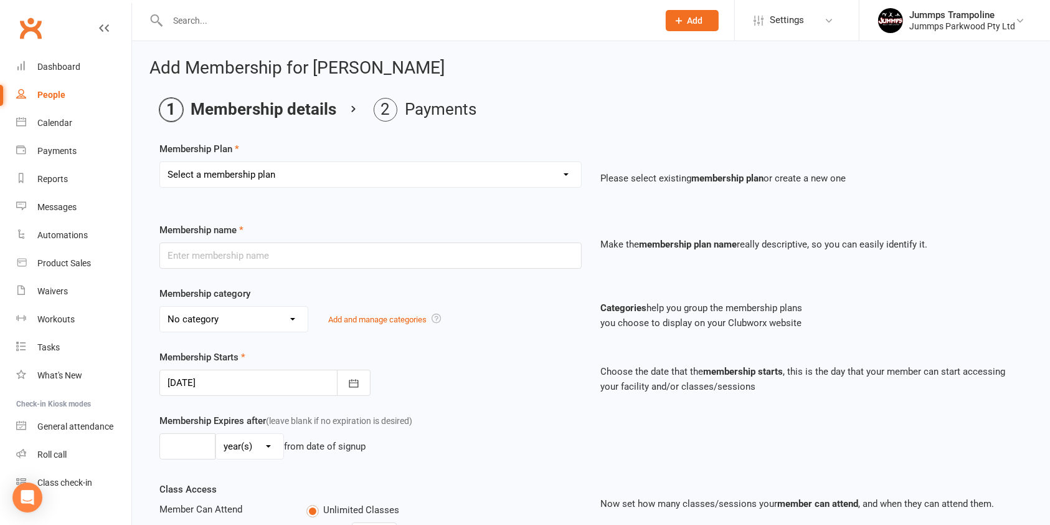
select select "4"
click at [160, 162] on select "Select a membership plan Create new Membership Plan Student Registration Fee - …" at bounding box center [370, 174] width 421 height 25
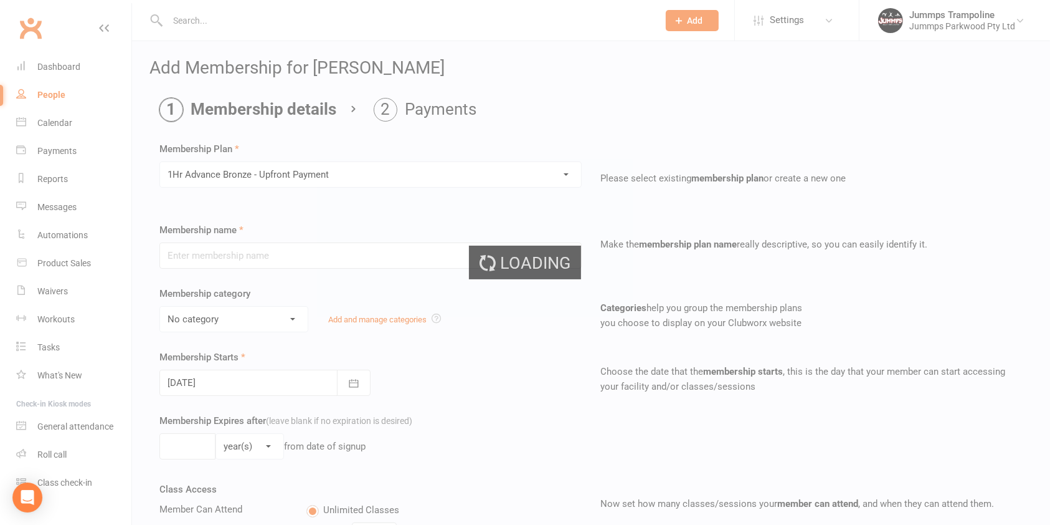
type input "1Hr Advance Bronze - Upfront Payment"
select select "9"
type input "10"
select select "1"
type input "10"
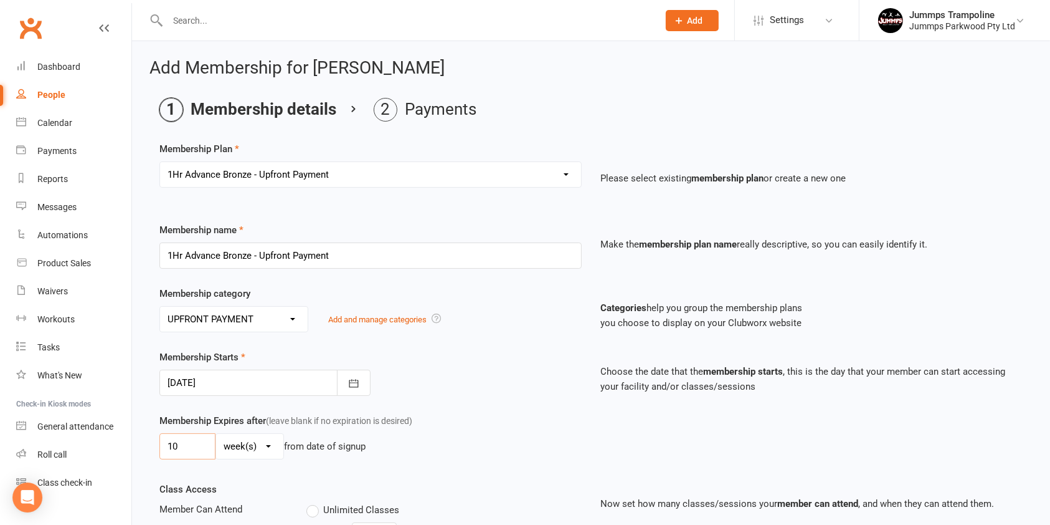
click at [195, 442] on input "10" at bounding box center [188, 446] width 56 height 26
type input "1"
type input "7"
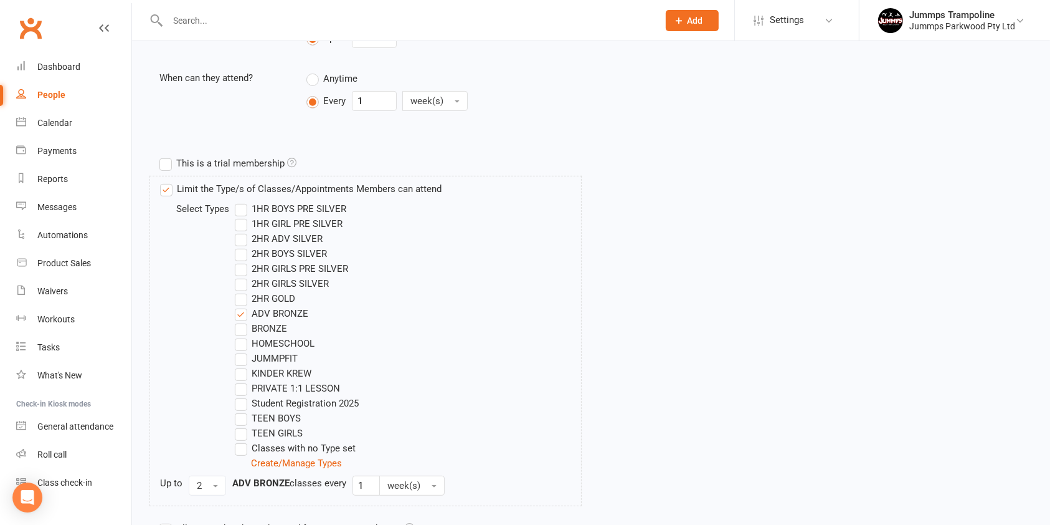
scroll to position [495, 0]
click at [167, 163] on label "This is a trial membership" at bounding box center [228, 162] width 137 height 15
click at [167, 155] on input "This is a trial membership" at bounding box center [164, 155] width 8 height 0
click at [161, 160] on label "This is a trial membership" at bounding box center [228, 162] width 137 height 15
click at [161, 155] on input "This is a trial membership" at bounding box center [164, 155] width 8 height 0
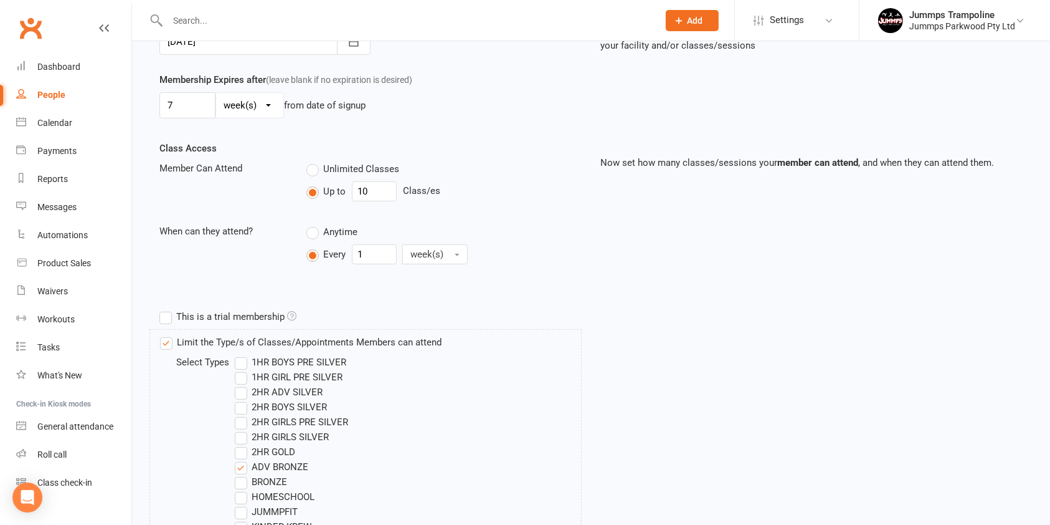
scroll to position [329, 0]
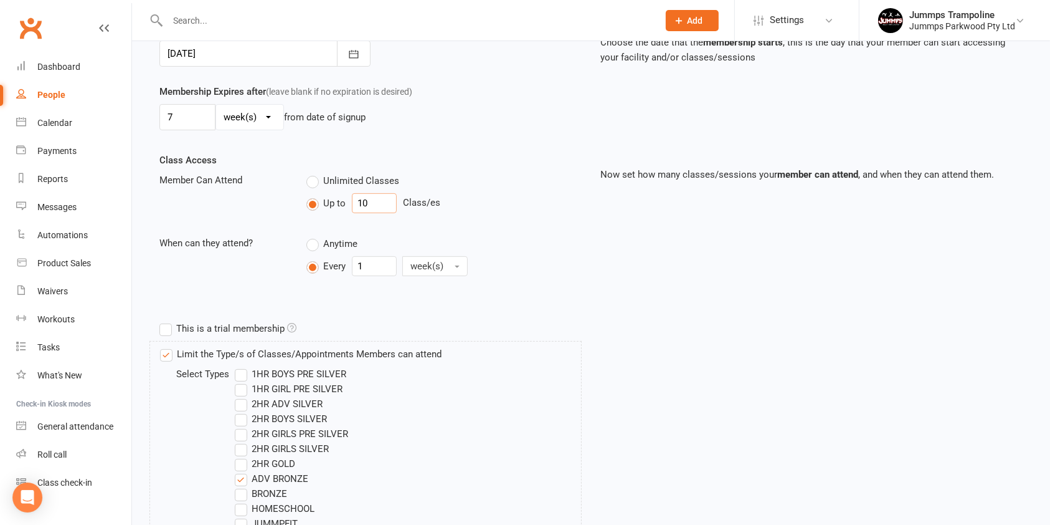
click at [371, 207] on input "10" at bounding box center [374, 203] width 45 height 20
type input "1"
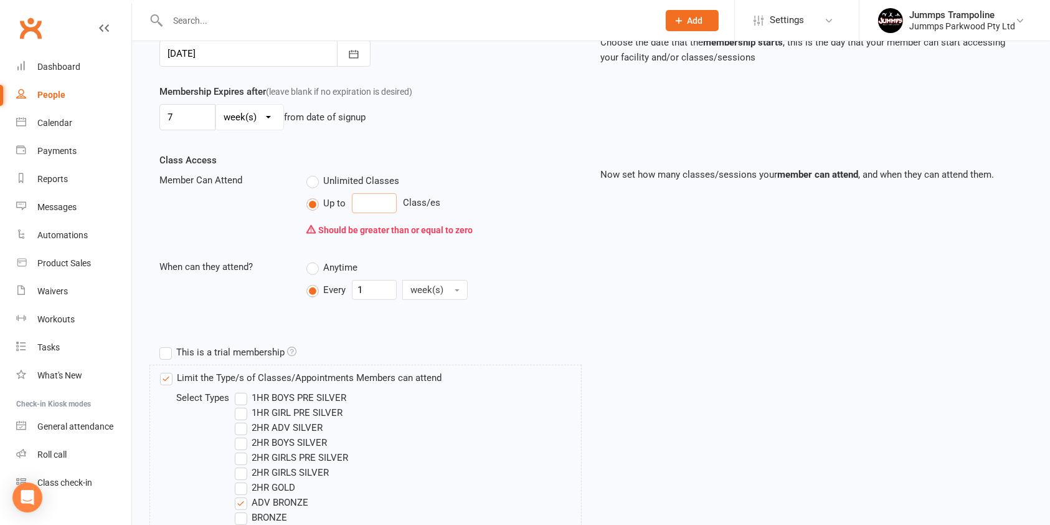
click at [371, 207] on input "number" at bounding box center [374, 203] width 45 height 20
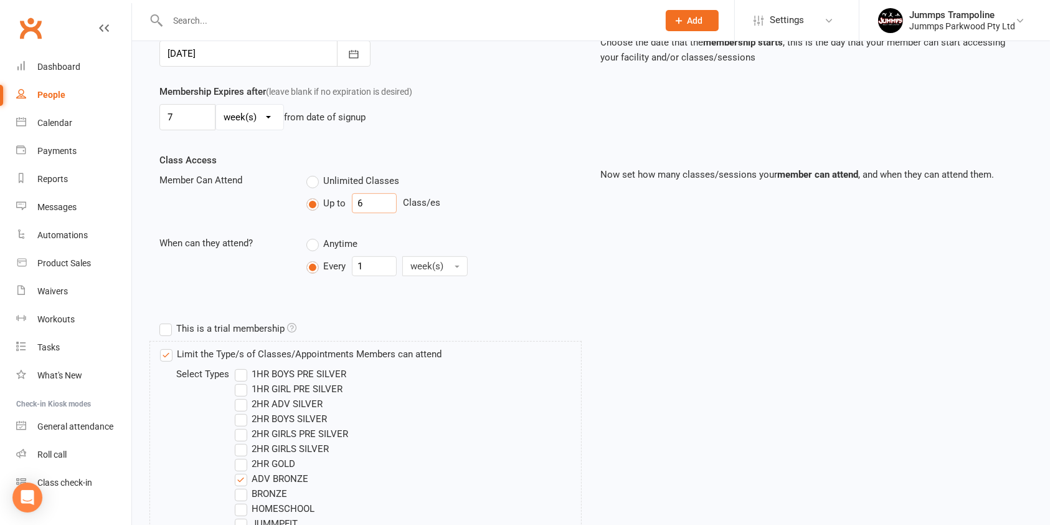
type input "6"
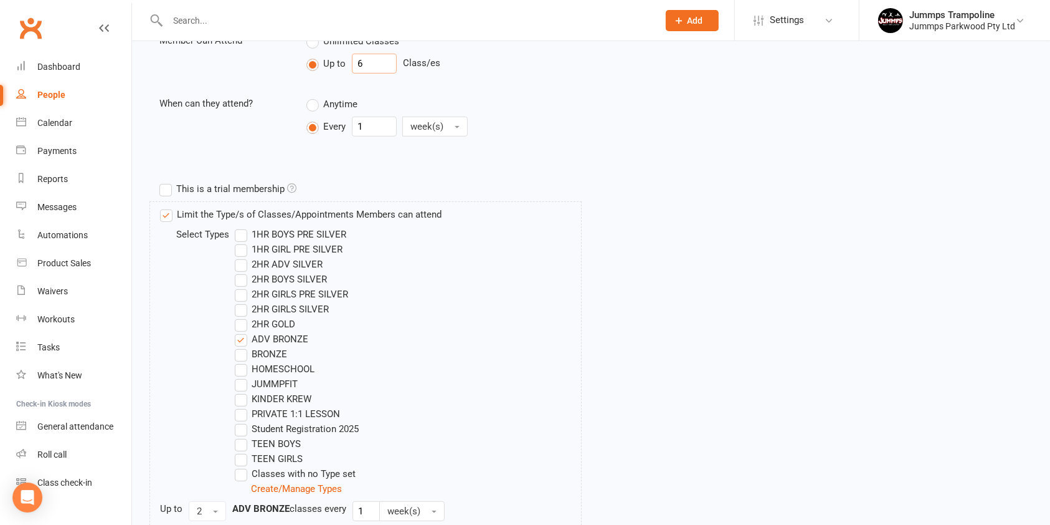
scroll to position [647, 0]
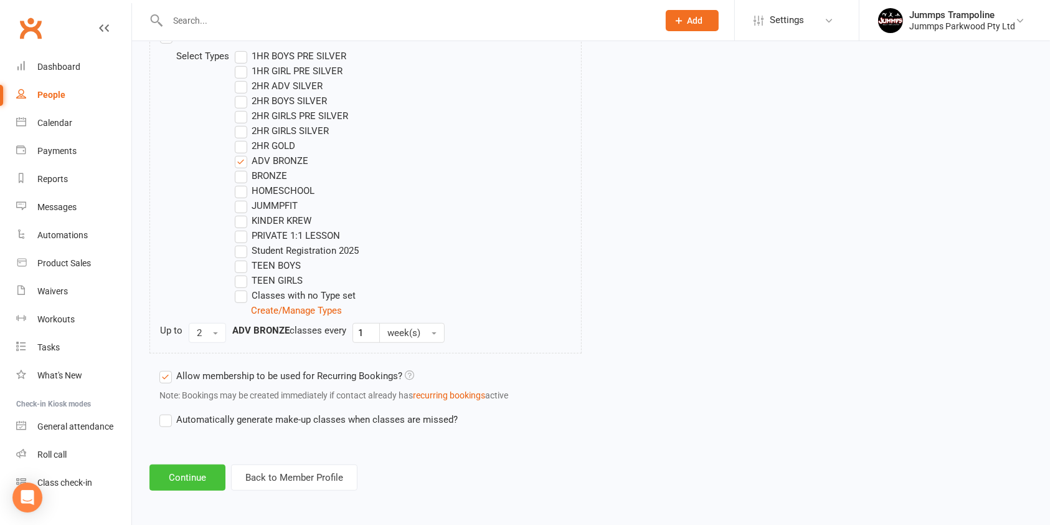
click at [180, 470] on button "Continue" at bounding box center [188, 477] width 76 height 26
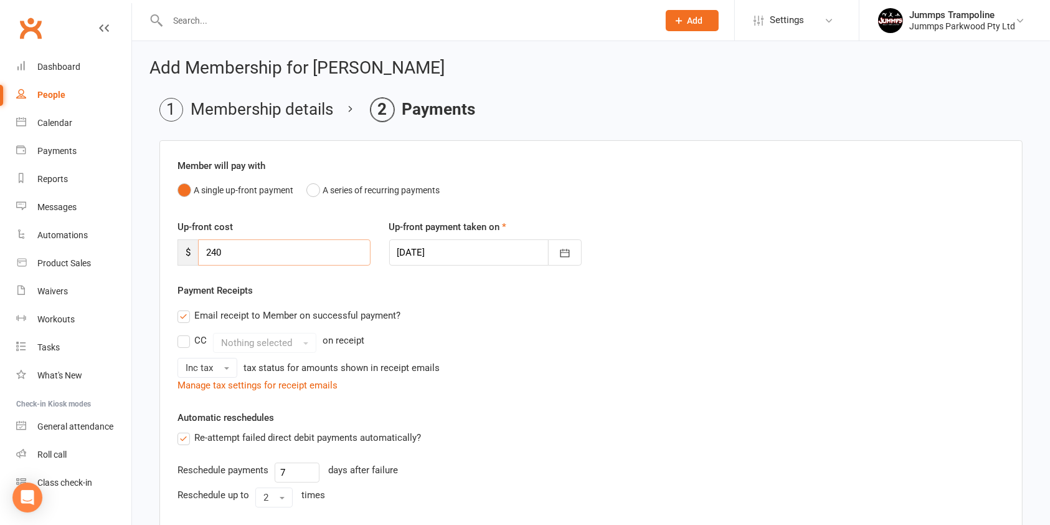
click at [311, 257] on input "240" at bounding box center [284, 252] width 173 height 26
type input "2"
type input "144"
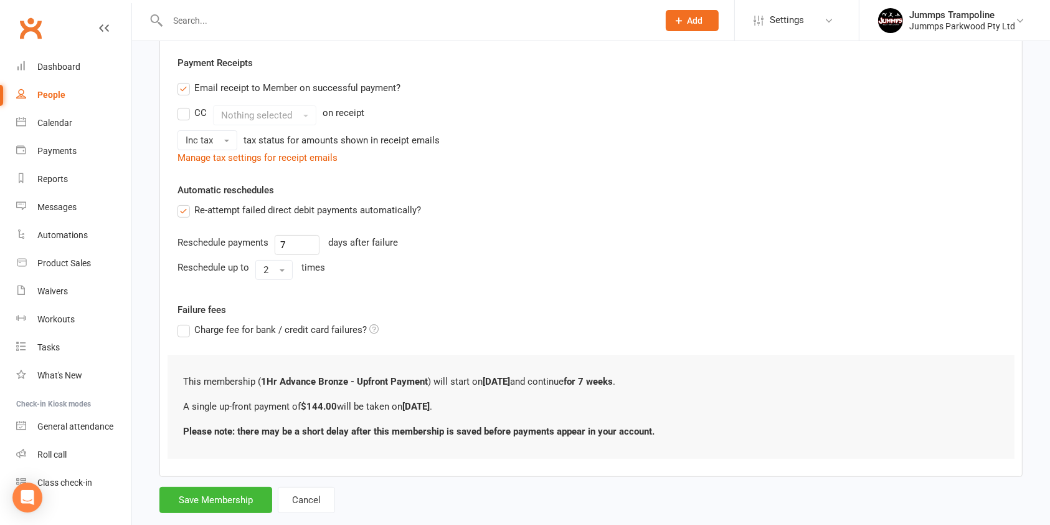
scroll to position [239, 0]
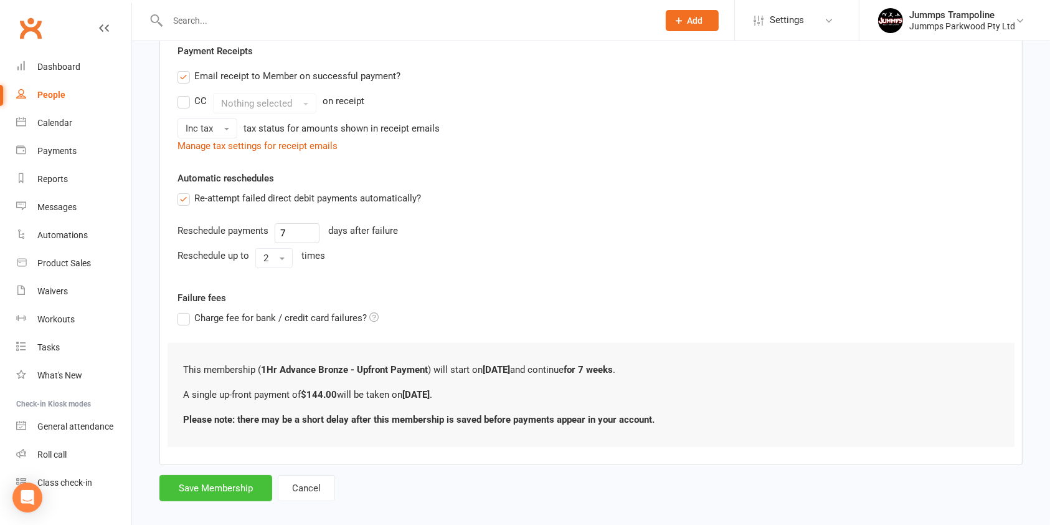
click at [184, 475] on button "Save Membership" at bounding box center [216, 488] width 113 height 26
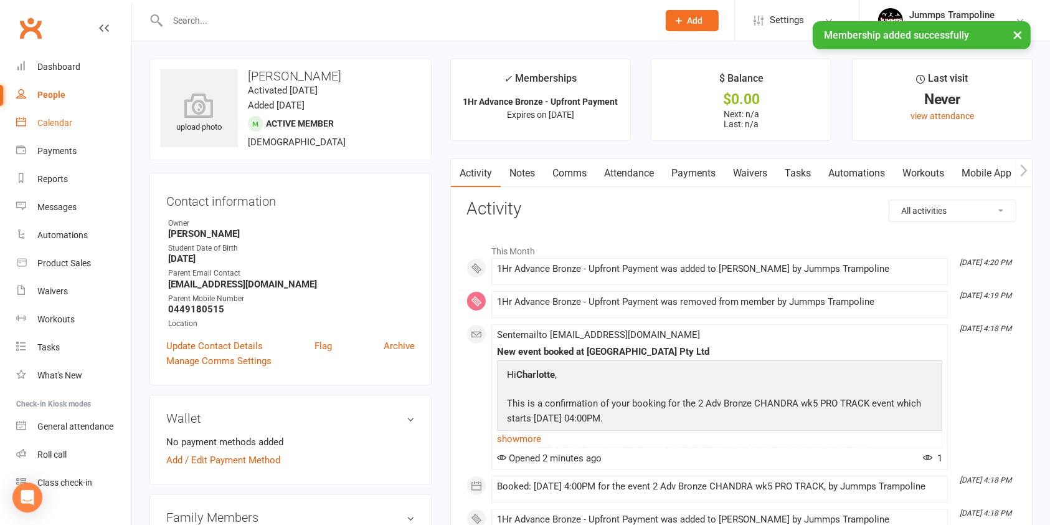
click at [45, 122] on div "Calendar" at bounding box center [54, 123] width 35 height 10
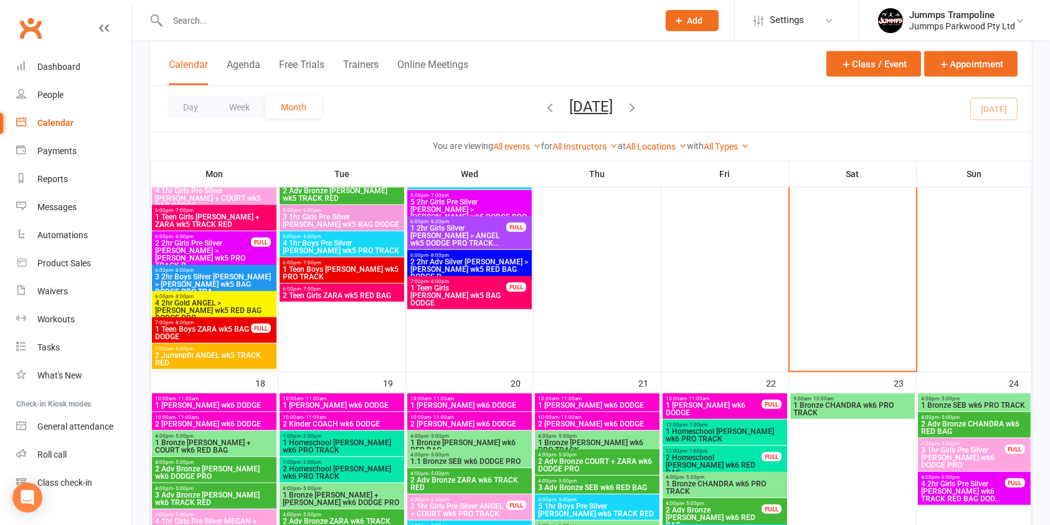
scroll to position [1242, 0]
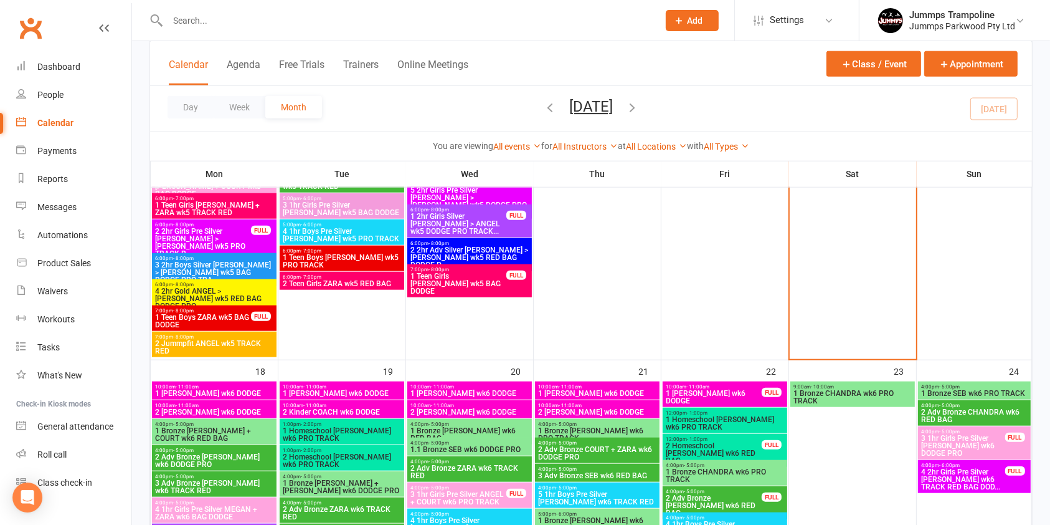
click at [956, 411] on span "2 Adv Bronze CHANDRA wk6 RED BAG" at bounding box center [975, 415] width 108 height 15
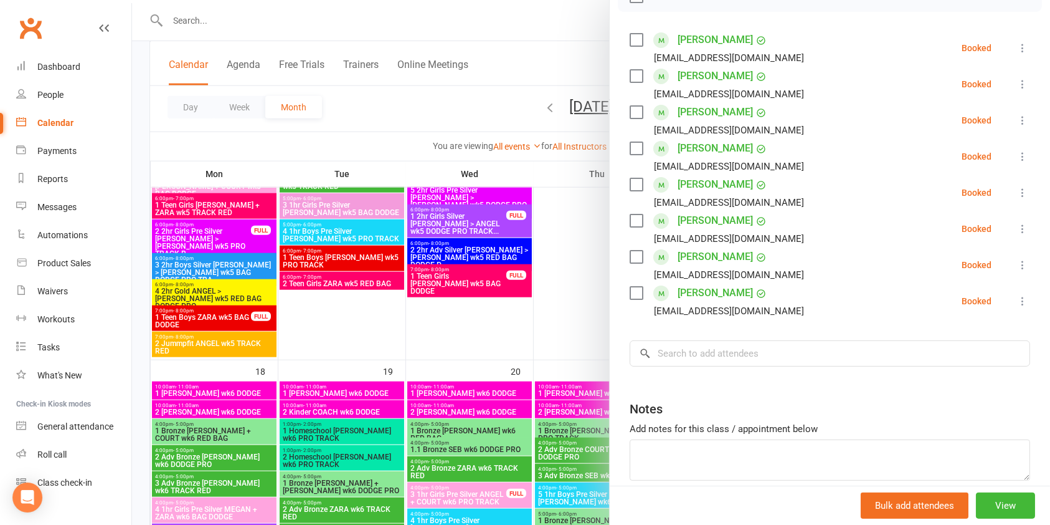
scroll to position [211, 0]
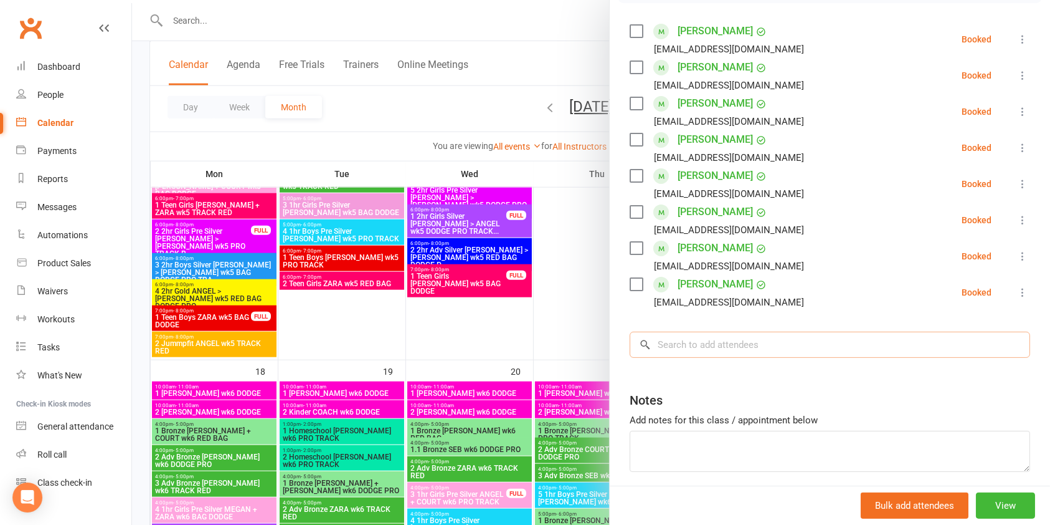
click at [739, 349] on input "search" at bounding box center [830, 344] width 401 height 26
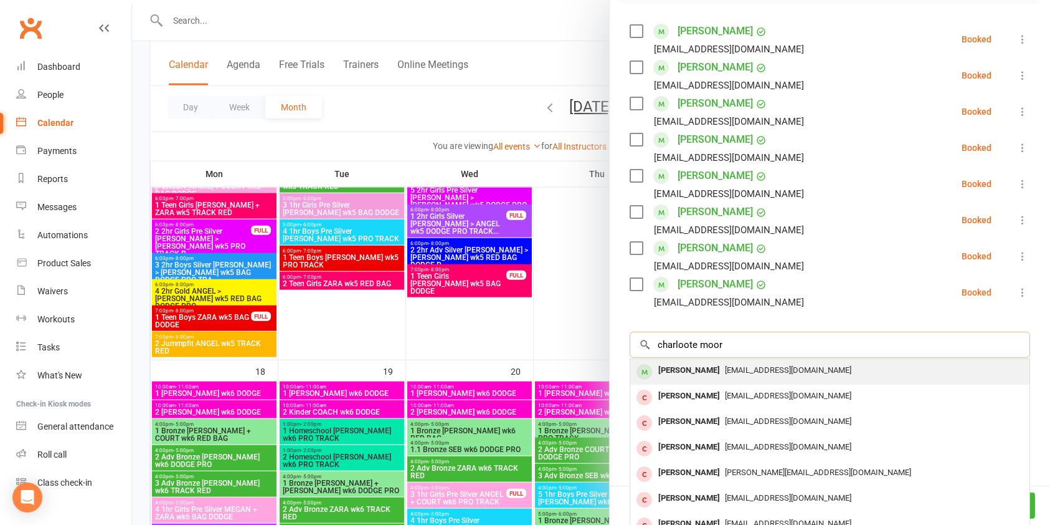
type input "charloote moor"
click at [728, 371] on span "[EMAIL_ADDRESS][DOMAIN_NAME]" at bounding box center [788, 369] width 126 height 9
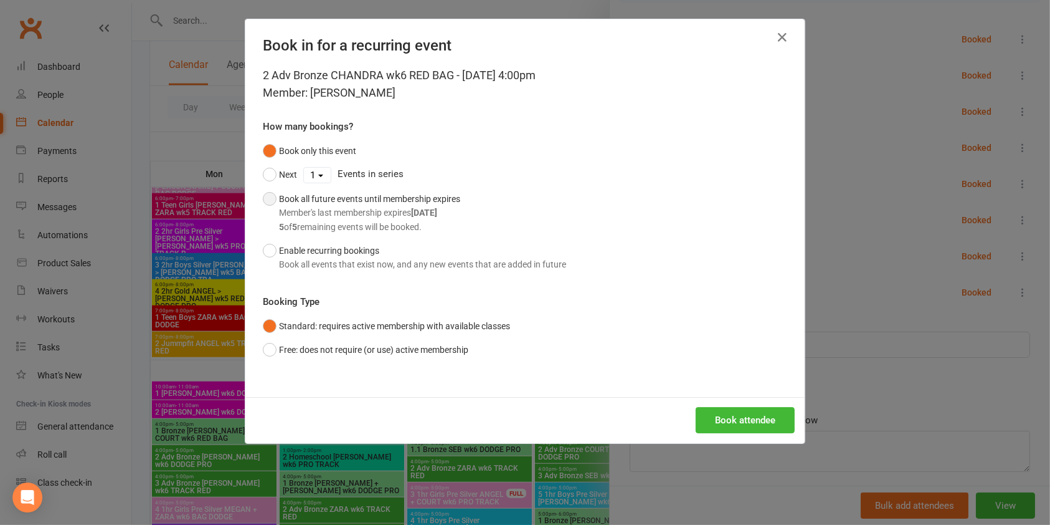
click at [382, 216] on div "Member's last membership expires [DATE]" at bounding box center [369, 213] width 181 height 14
click at [728, 430] on button "Book attendee" at bounding box center [745, 420] width 99 height 26
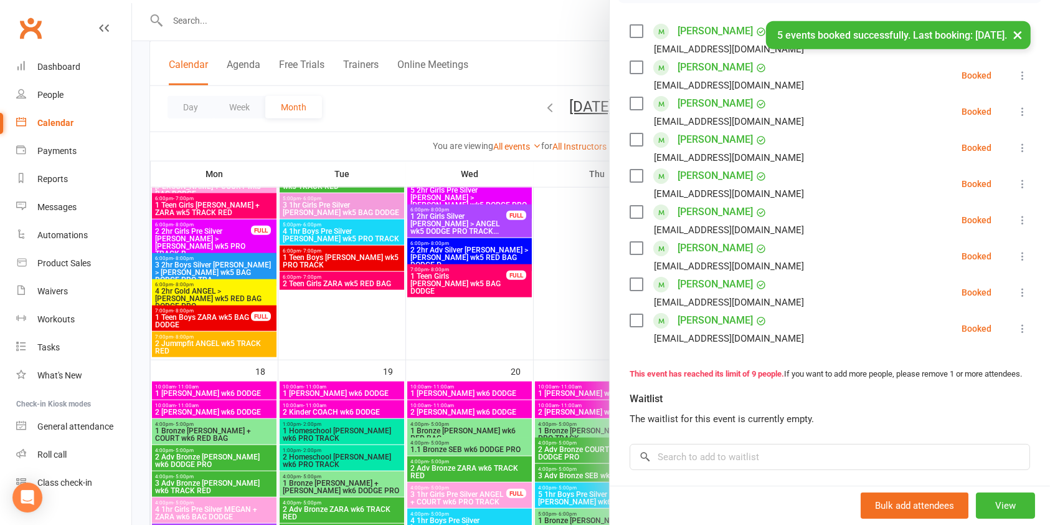
click at [546, 59] on div at bounding box center [591, 262] width 918 height 525
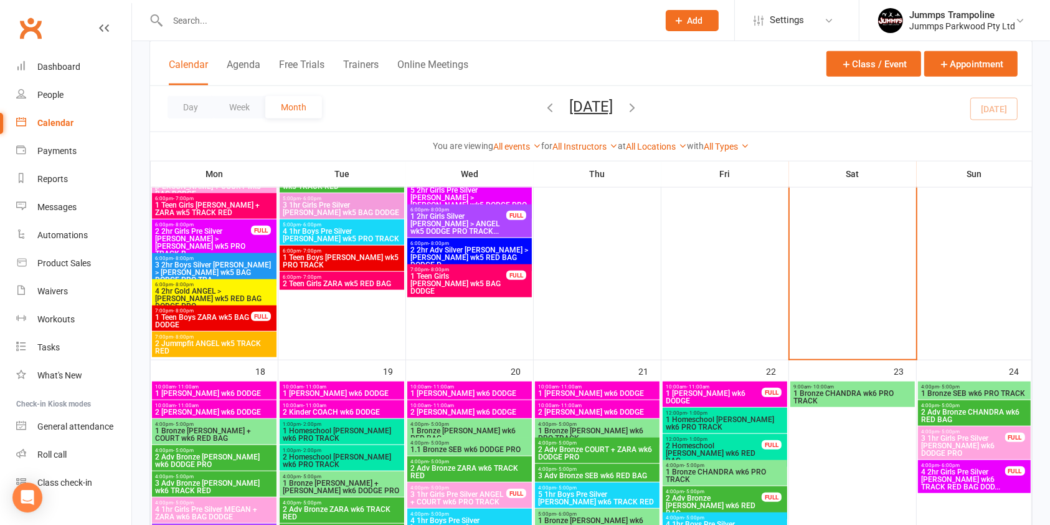
click at [755, 129] on div "Day Week Month [DATE] [DATE] Sun Mon Tue Wed Thu Fri Sat 27 28 29 30 31 01 02 0…" at bounding box center [591, 108] width 882 height 45
click at [748, 111] on div "Day Week Month [DATE] [DATE] Sun Mon Tue Wed Thu Fri Sat 27 28 29 30 31 01 02 0…" at bounding box center [591, 108] width 882 height 45
